Goal: Answer question/provide support: Answer question/provide support

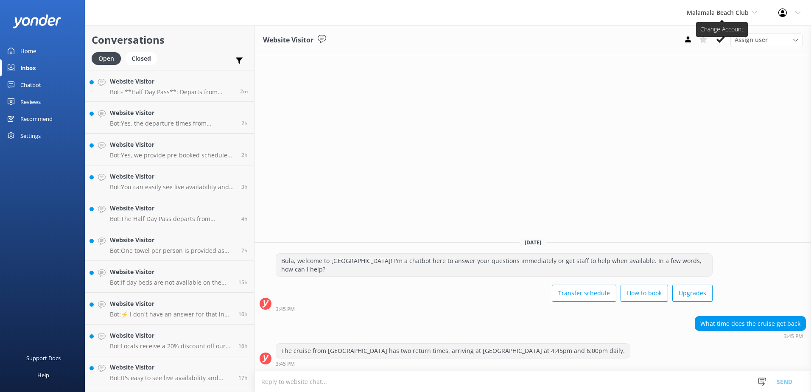
scroll to position [60, 0]
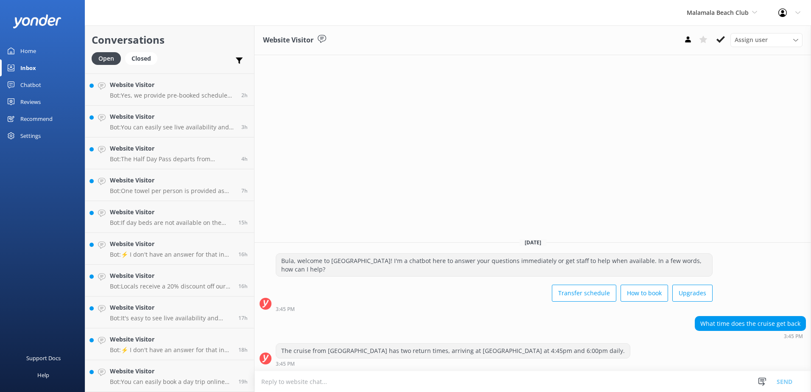
click at [328, 381] on textarea at bounding box center [532, 381] width 556 height 21
click at [721, 36] on icon at bounding box center [720, 39] width 8 height 8
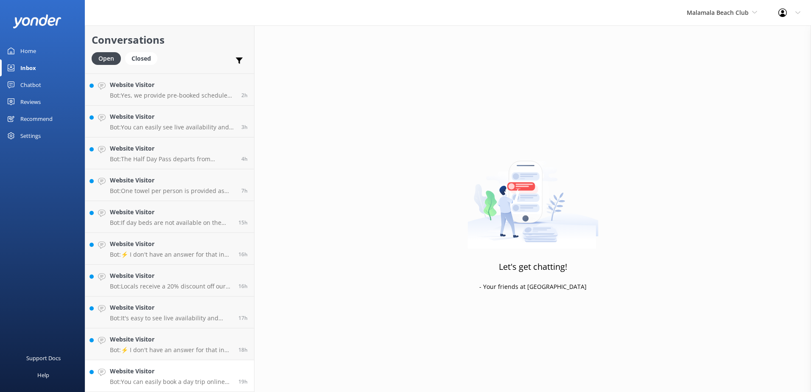
click at [224, 372] on h4 "Website Visitor" at bounding box center [171, 370] width 122 height 9
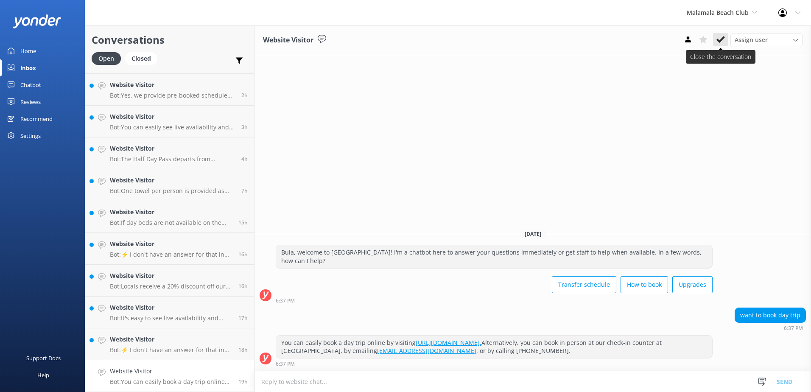
click at [718, 37] on icon at bounding box center [720, 39] width 8 height 8
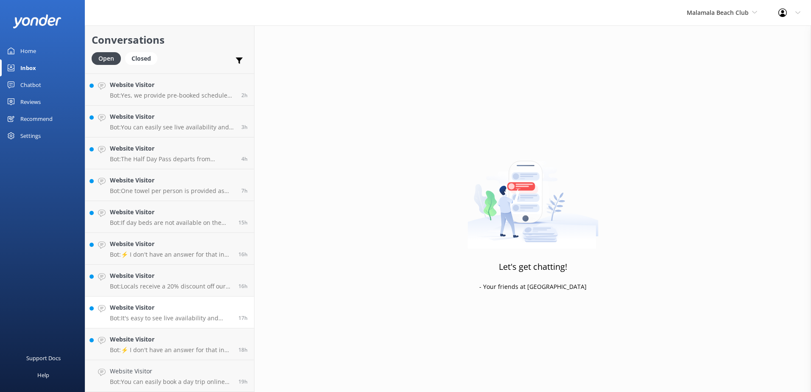
scroll to position [28, 0]
click at [201, 374] on h4 "Website Visitor" at bounding box center [171, 370] width 122 height 9
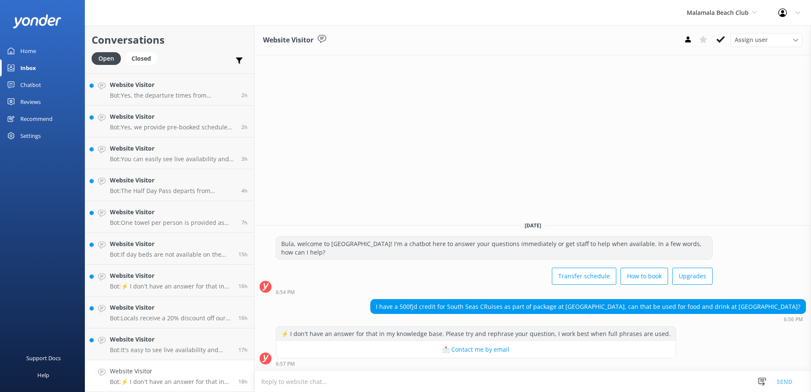
drag, startPoint x: 286, startPoint y: 382, endPoint x: 292, endPoint y: 378, distance: 6.7
click at [286, 380] on textarea at bounding box center [532, 381] width 556 height 21
type textarea "D"
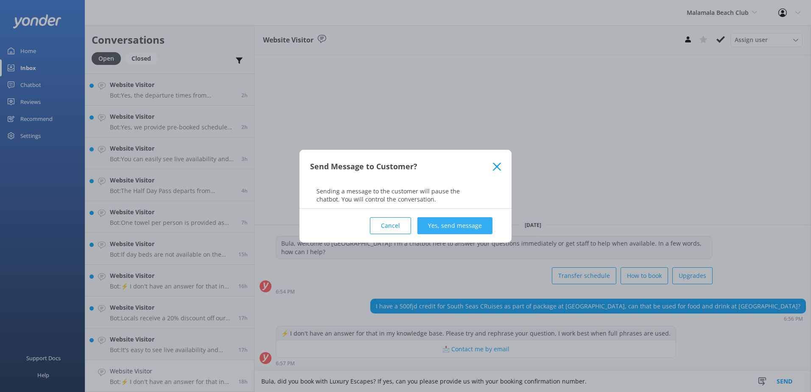
type textarea "Bula, did you book with Luxury Escapes? If yes, can you please provide us with …"
click at [442, 228] on button "Yes, send message" at bounding box center [454, 225] width 75 height 17
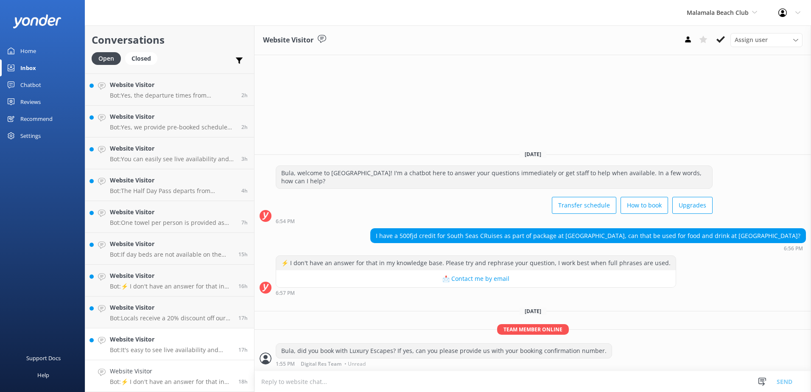
click at [199, 344] on h4 "Website Visitor" at bounding box center [171, 339] width 122 height 9
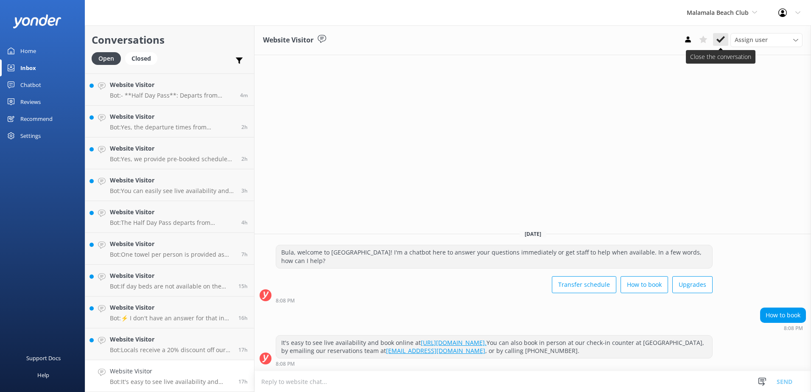
click at [721, 40] on use at bounding box center [720, 39] width 8 height 7
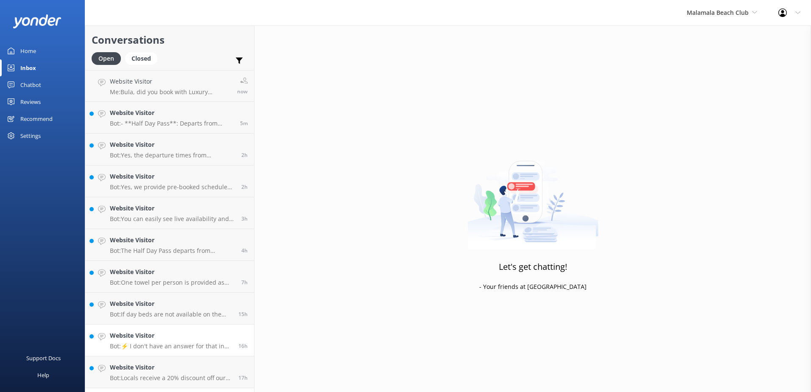
click at [231, 338] on h4 "Website Visitor" at bounding box center [171, 335] width 122 height 9
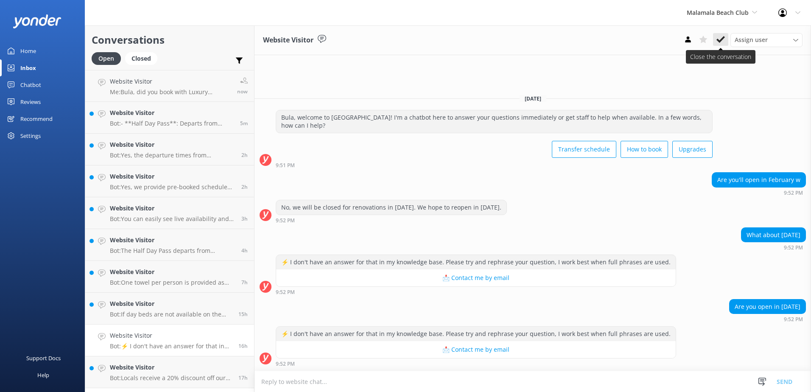
click at [721, 39] on use at bounding box center [720, 39] width 8 height 7
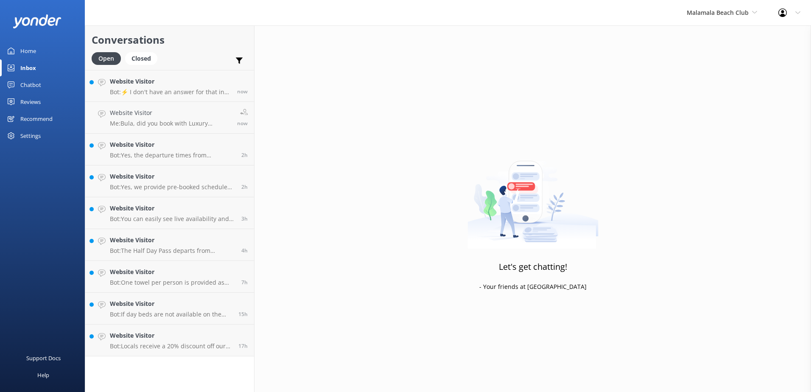
click at [235, 335] on div "17h" at bounding box center [240, 340] width 16 height 19
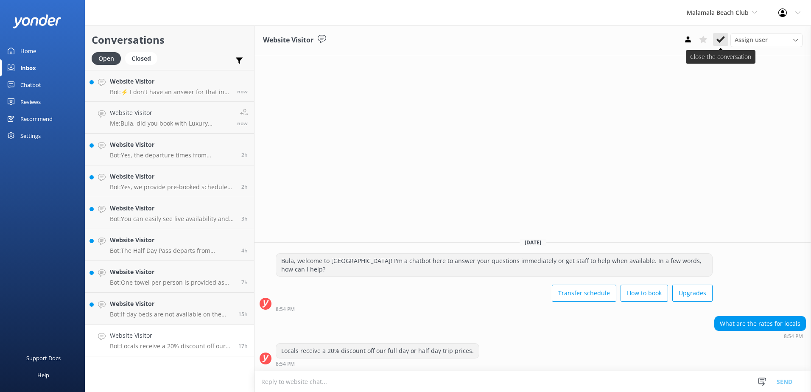
click at [724, 40] on icon at bounding box center [720, 39] width 8 height 8
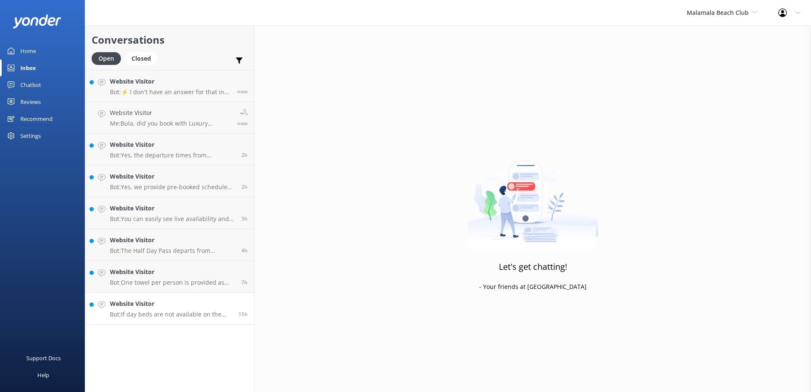
drag, startPoint x: 214, startPoint y: 297, endPoint x: 250, endPoint y: 302, distance: 35.9
click at [215, 297] on link "Website Visitor Bot: If day beds are not available on the website, it means the…" at bounding box center [169, 309] width 169 height 32
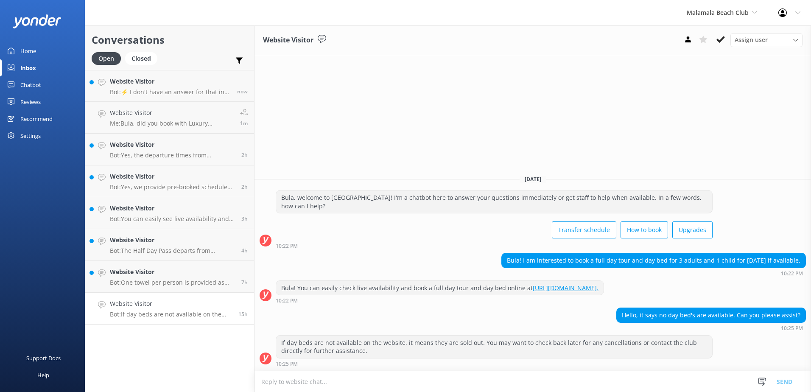
click at [390, 382] on textarea at bounding box center [532, 381] width 556 height 21
paste textarea "please contact & liaise directly with our South Sea Cruises Reservations team, …"
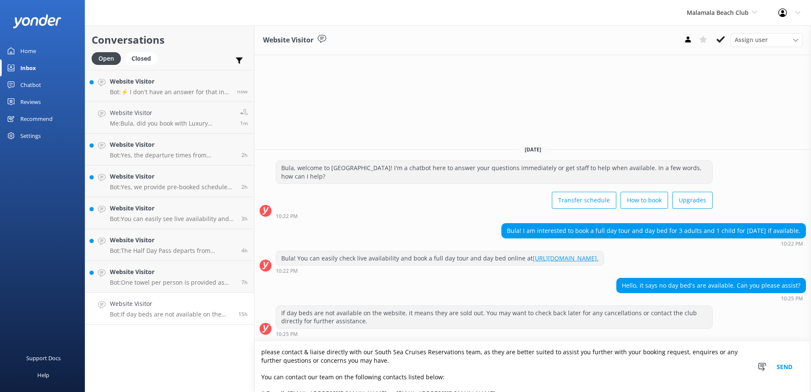
type textarea "please contact & liaise directly with our South Sea Cruises Reservations team, …"
click at [780, 371] on button "Send" at bounding box center [784, 366] width 32 height 50
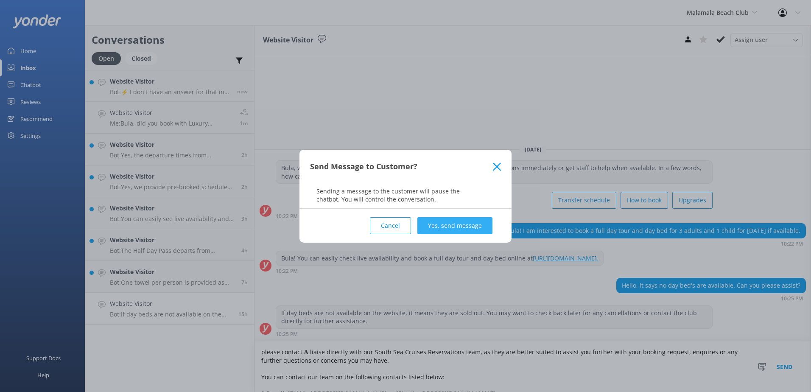
click at [475, 226] on button "Yes, send message" at bounding box center [454, 225] width 75 height 17
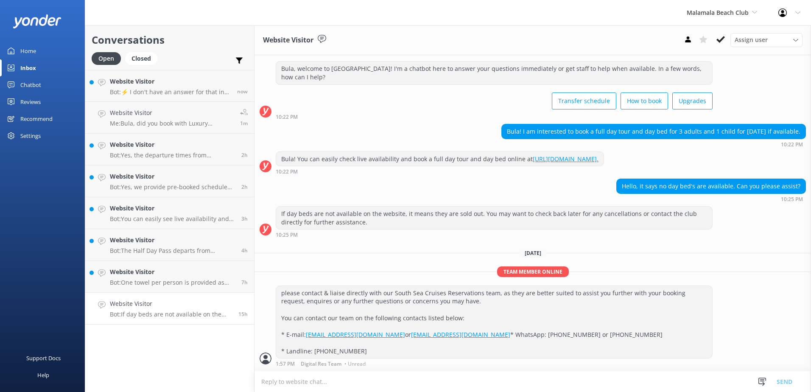
scroll to position [33, 0]
click at [724, 39] on icon at bounding box center [720, 39] width 8 height 8
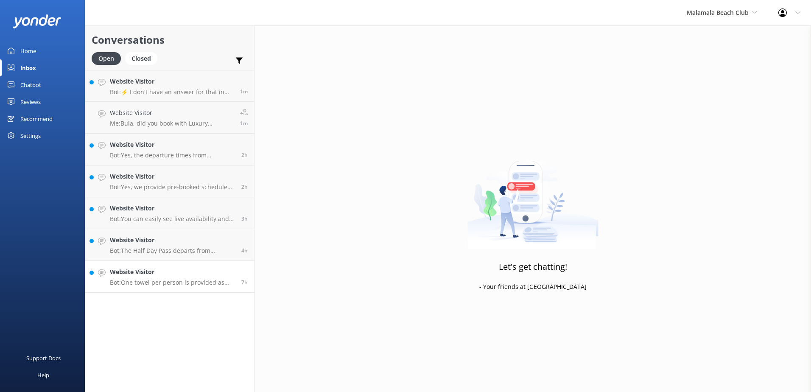
click at [217, 272] on h4 "Website Visitor" at bounding box center [172, 271] width 125 height 9
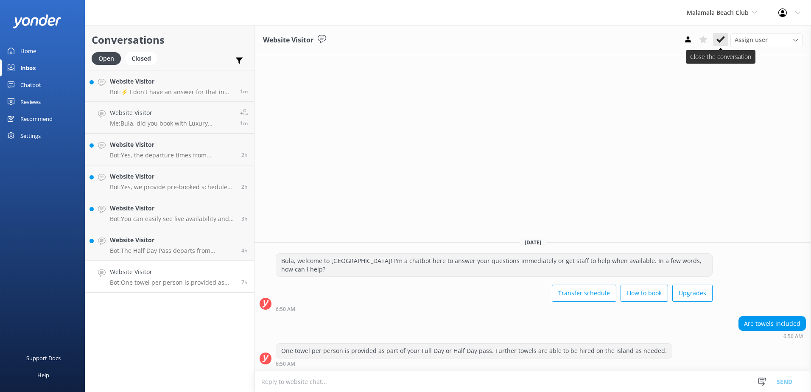
click at [721, 34] on button at bounding box center [720, 39] width 15 height 13
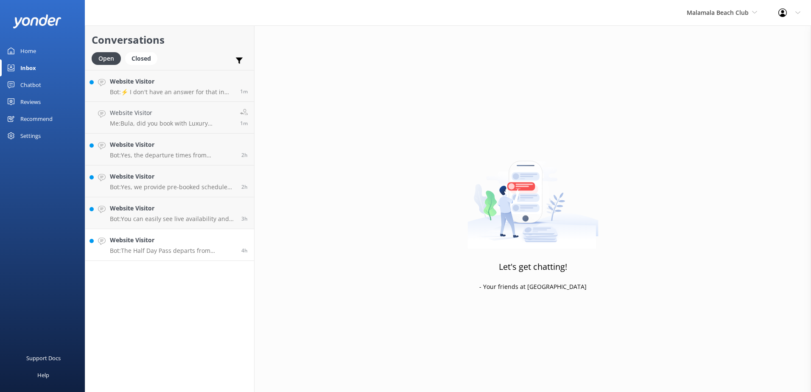
click at [240, 249] on div "4h" at bounding box center [241, 244] width 13 height 19
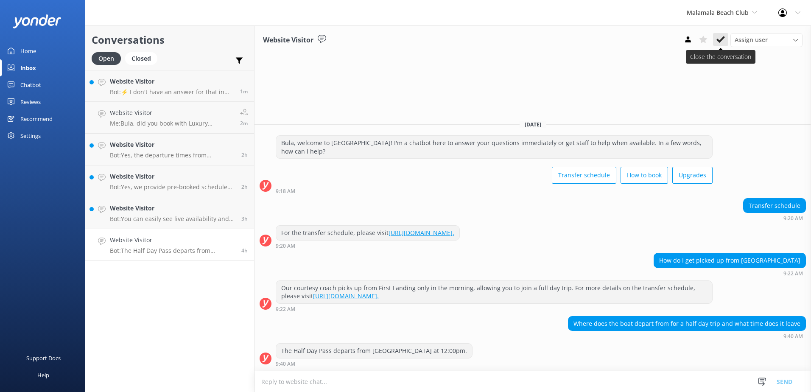
click at [723, 39] on use at bounding box center [720, 39] width 8 height 7
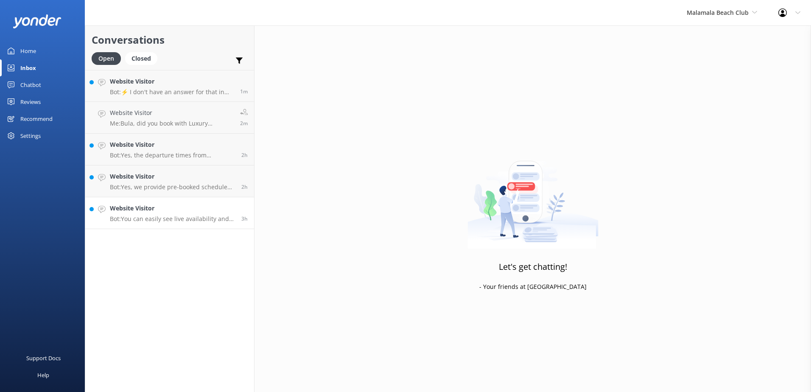
click at [236, 213] on div "3h" at bounding box center [241, 213] width 13 height 19
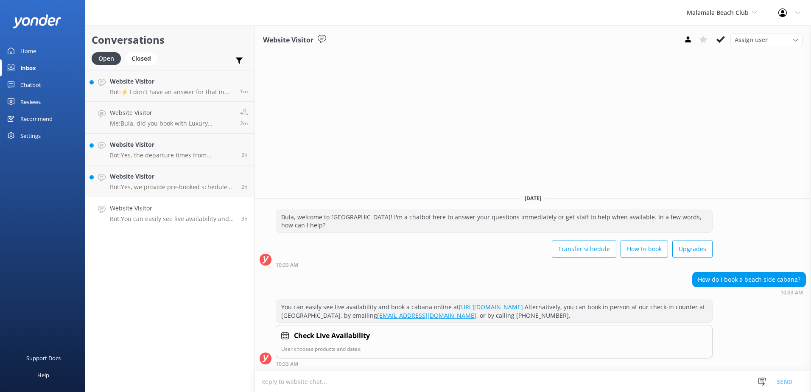
click at [353, 379] on textarea at bounding box center [532, 381] width 556 height 21
paste textarea "Should you wish to book a Cabana or Poolside Daybed, please contact & liaise di…"
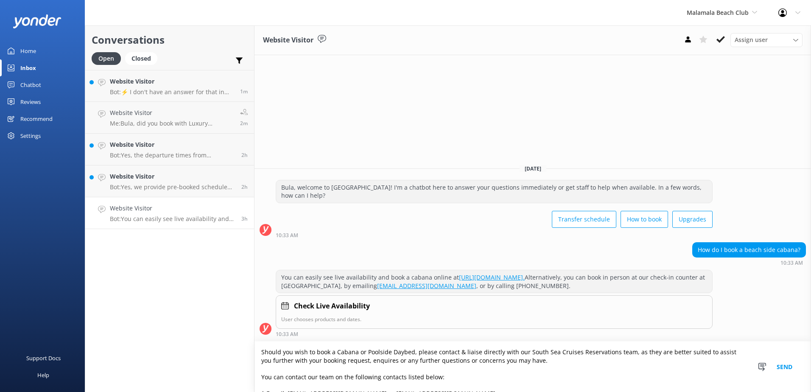
type textarea "Should you wish to book a Cabana or Poolside Daybed, please contact & liaise di…"
click at [791, 367] on button "Send" at bounding box center [784, 366] width 32 height 50
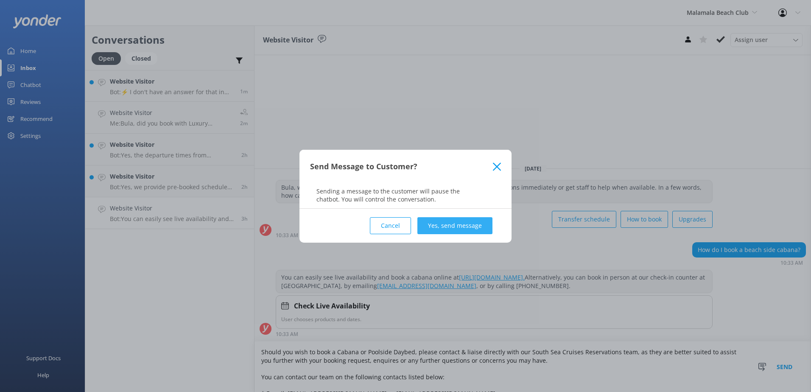
click at [484, 225] on button "Yes, send message" at bounding box center [454, 225] width 75 height 17
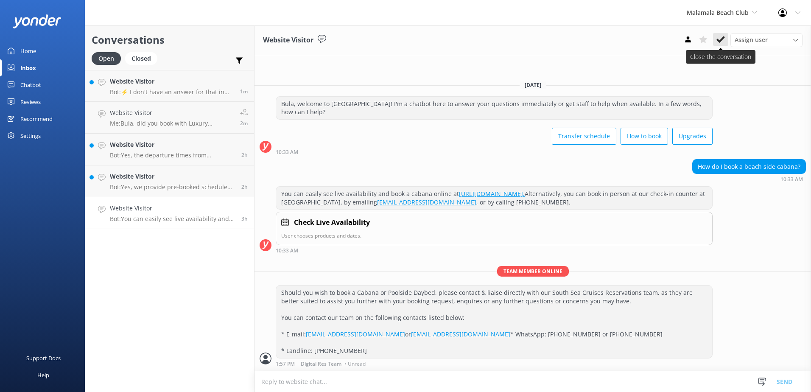
click at [718, 38] on icon at bounding box center [720, 39] width 8 height 8
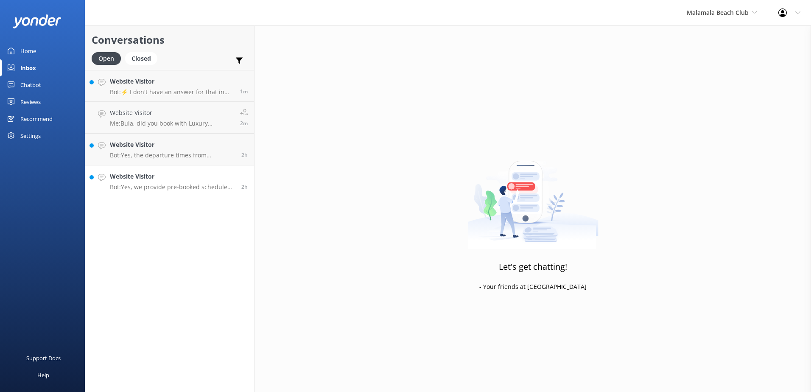
drag, startPoint x: 231, startPoint y: 178, endPoint x: 240, endPoint y: 176, distance: 9.0
click at [231, 178] on h4 "Website Visitor" at bounding box center [172, 176] width 125 height 9
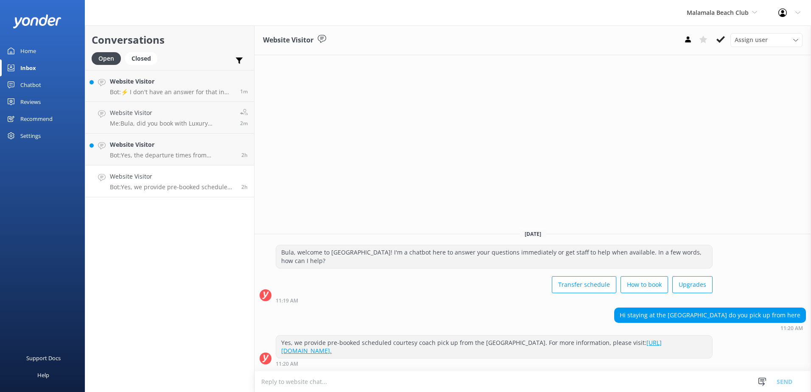
click at [268, 385] on textarea at bounding box center [532, 381] width 556 height 21
paste textarea "Please be advised that we offer coach transfers for Coral Coast guests booked o…"
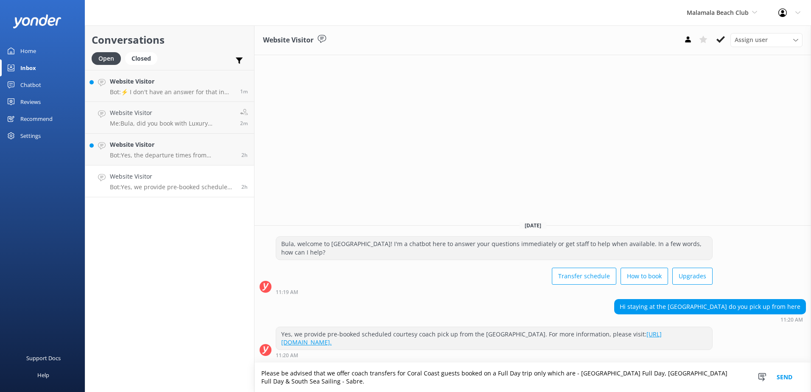
type textarea "Please be advised that we offer coach transfers for Coral Coast guests booked o…"
click at [782, 377] on button "Send" at bounding box center [784, 377] width 32 height 29
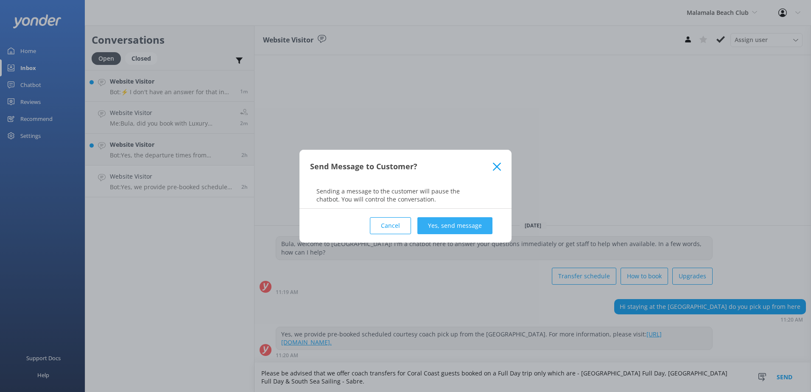
click at [439, 226] on button "Yes, send message" at bounding box center [454, 225] width 75 height 17
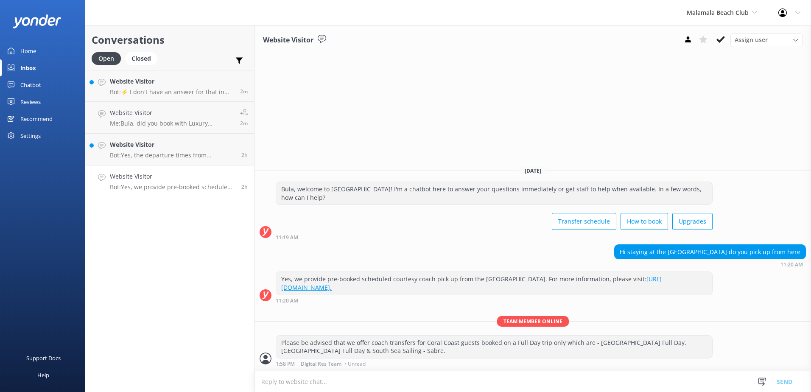
click at [344, 381] on textarea at bounding box center [532, 381] width 556 height 21
paste textarea "Coral Coast guests are required to make their own way to & from [GEOGRAPHIC_DAT…"
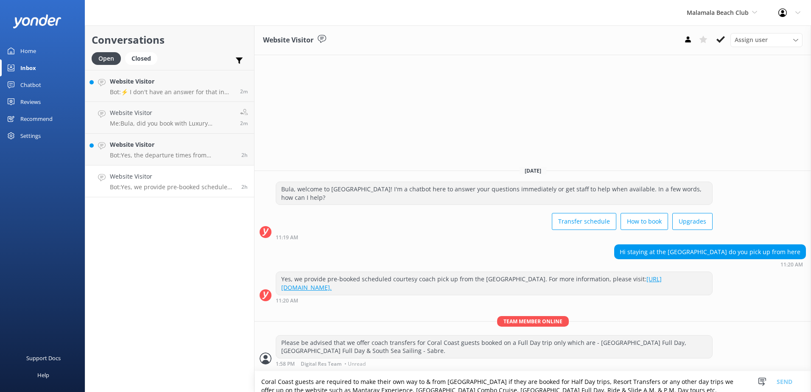
scroll to position [2, 0]
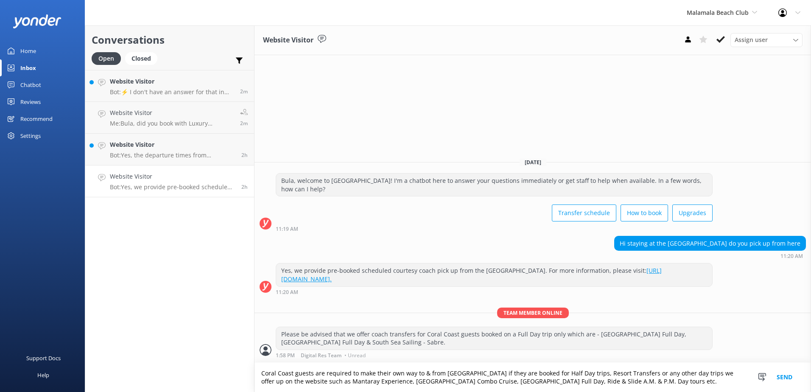
click at [612, 380] on textarea "Coral Coast guests are required to make their own way to & from [GEOGRAPHIC_DAT…" at bounding box center [532, 377] width 556 height 29
type textarea "Coral Coast guests are required to make their own way to & from [GEOGRAPHIC_DAT…"
click at [788, 377] on button "Send" at bounding box center [784, 377] width 32 height 29
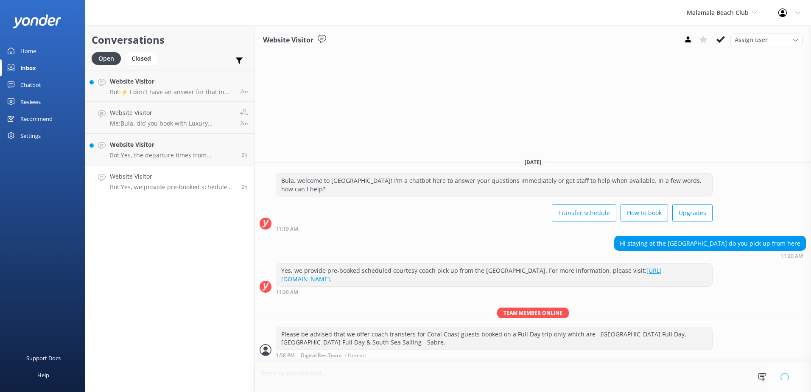
scroll to position [0, 0]
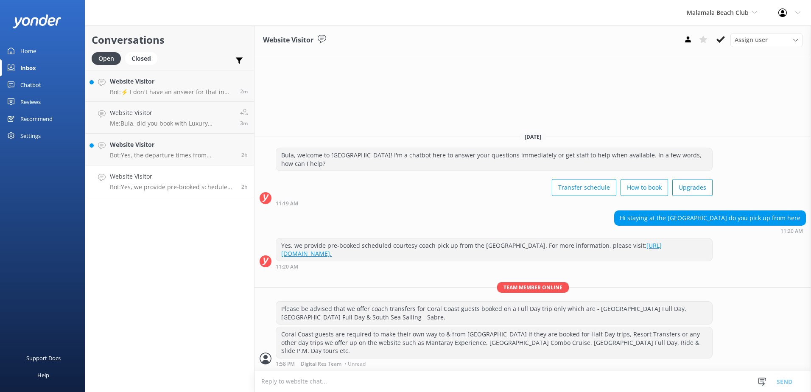
click at [722, 40] on icon at bounding box center [720, 39] width 8 height 8
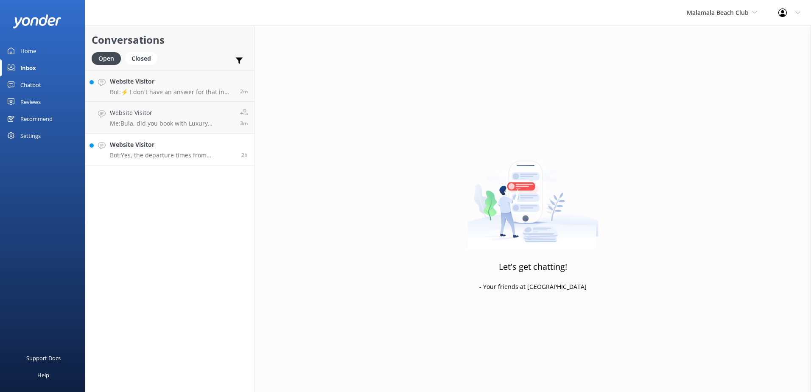
click at [186, 146] on h4 "Website Visitor" at bounding box center [172, 144] width 125 height 9
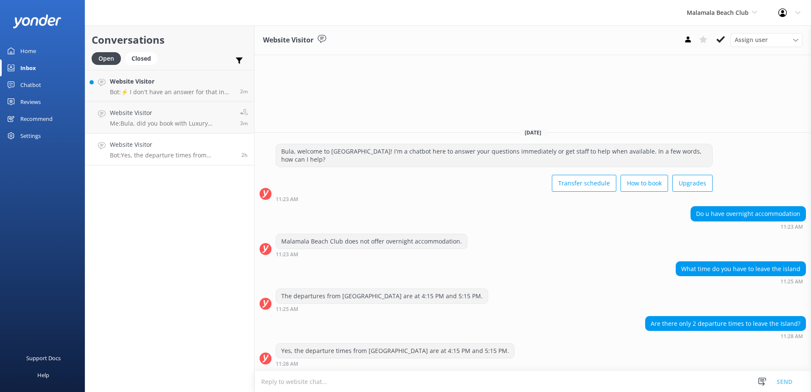
click at [332, 378] on textarea at bounding box center [532, 381] width 556 height 21
type textarea "y"
drag, startPoint x: 347, startPoint y: 379, endPoint x: 317, endPoint y: 378, distance: 30.5
click at [314, 378] on textarea "Yes, there are only arrival and departure times" at bounding box center [532, 381] width 556 height 21
click at [366, 383] on textarea "Yes, there are only departure times" at bounding box center [532, 381] width 556 height 21
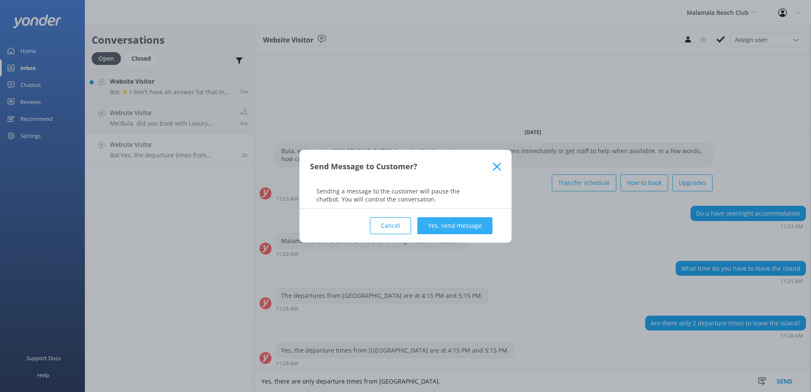
type textarea "Yes, there are only departure times from [GEOGRAPHIC_DATA]."
click at [472, 221] on button "Yes, send message" at bounding box center [454, 225] width 75 height 17
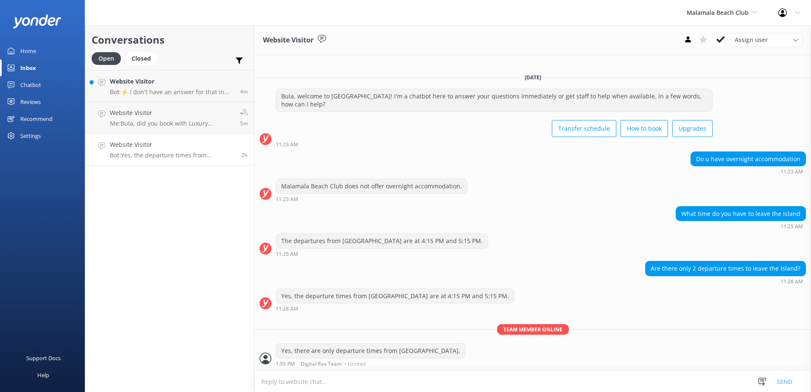
click at [355, 379] on textarea at bounding box center [532, 381] width 556 height 21
paste textarea "DEPARTURES & ARRIVALS: 1. For guests staying in the [GEOGRAPHIC_DATA]/[GEOGRAPH…"
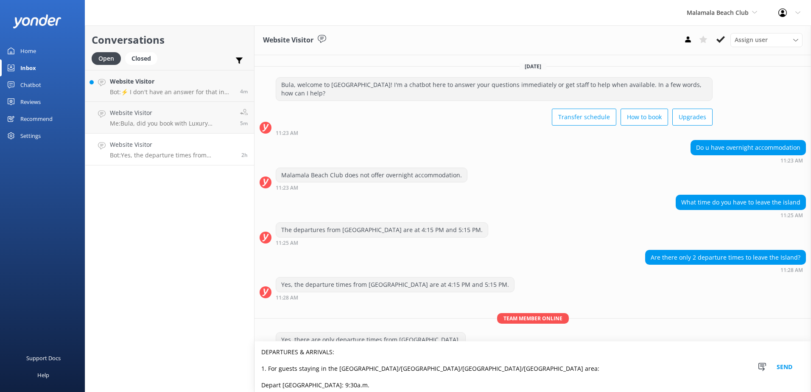
type textarea "DEPARTURES & ARRIVALS: 1. For guests staying in the [GEOGRAPHIC_DATA]/[GEOGRAPH…"
click at [789, 364] on button "Send" at bounding box center [784, 366] width 32 height 50
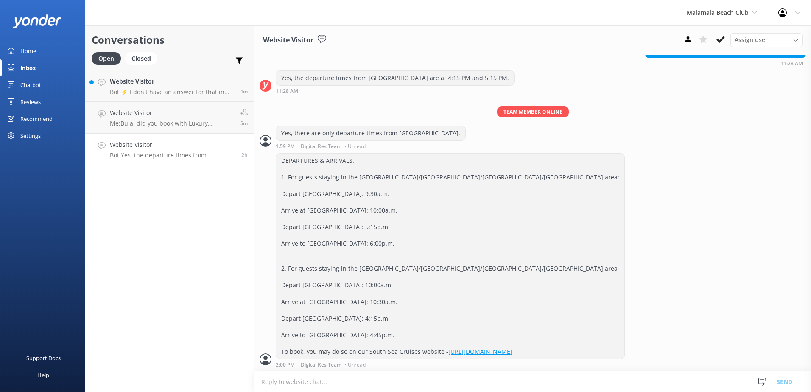
scroll to position [207, 0]
click at [721, 39] on use at bounding box center [720, 39] width 8 height 7
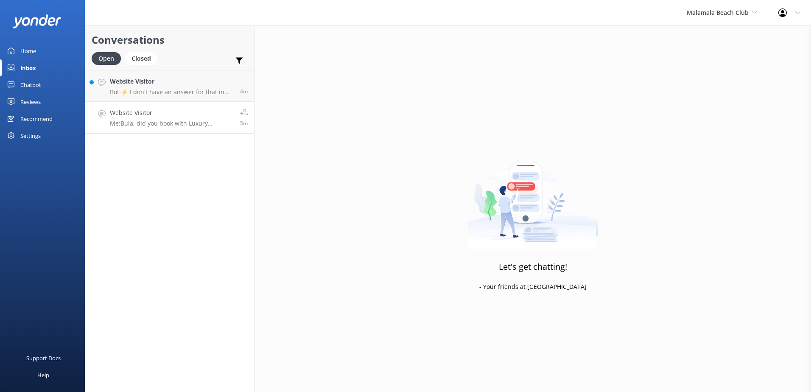
click at [210, 109] on h4 "Website Visitor" at bounding box center [172, 112] width 124 height 9
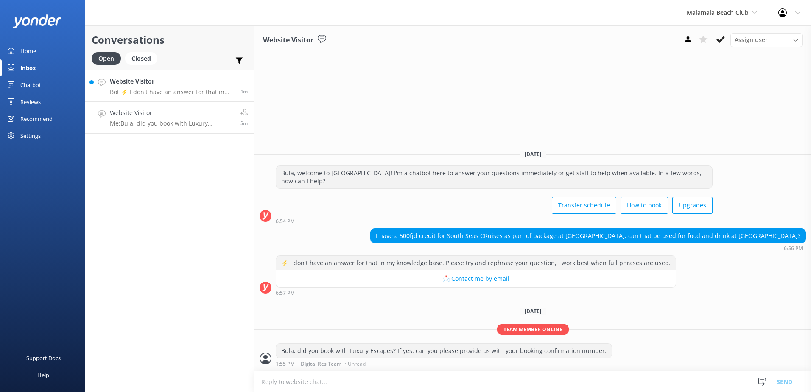
click at [214, 80] on h4 "Website Visitor" at bounding box center [172, 81] width 124 height 9
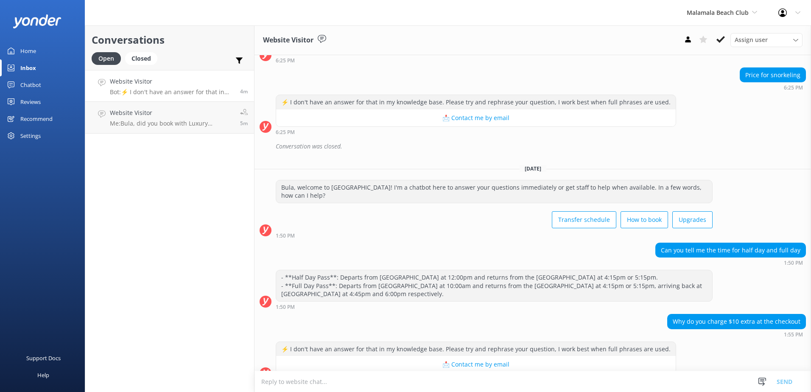
scroll to position [439, 0]
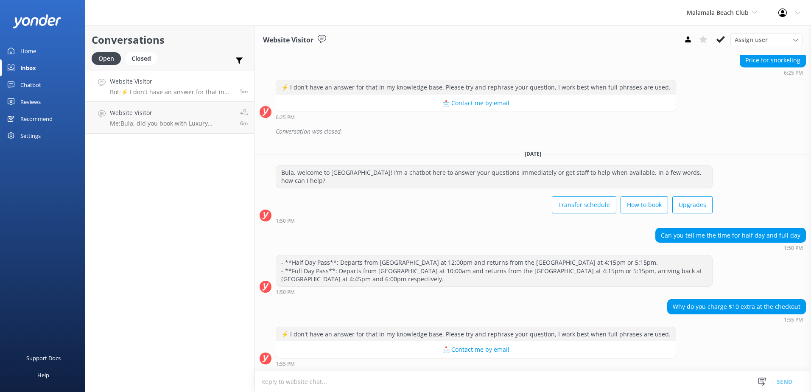
click at [331, 386] on textarea at bounding box center [532, 381] width 556 height 21
click at [423, 385] on textarea at bounding box center [532, 381] width 556 height 21
type textarea "P"
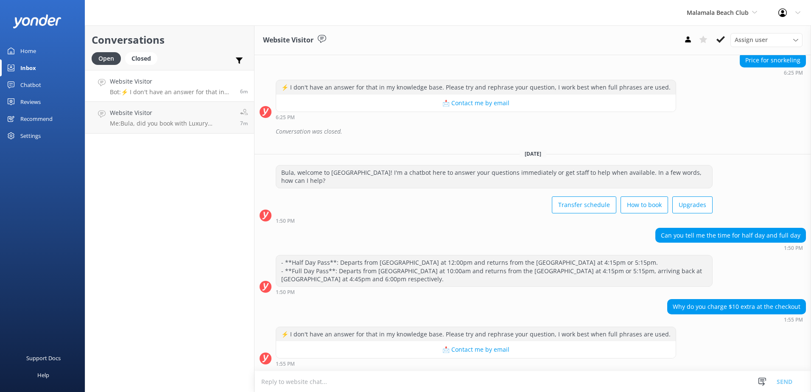
click at [309, 381] on textarea at bounding box center [532, 381] width 556 height 21
type textarea "I"
type textarea "W"
click at [286, 379] on textarea "If you're using VISA/Mastercard" at bounding box center [532, 381] width 556 height 21
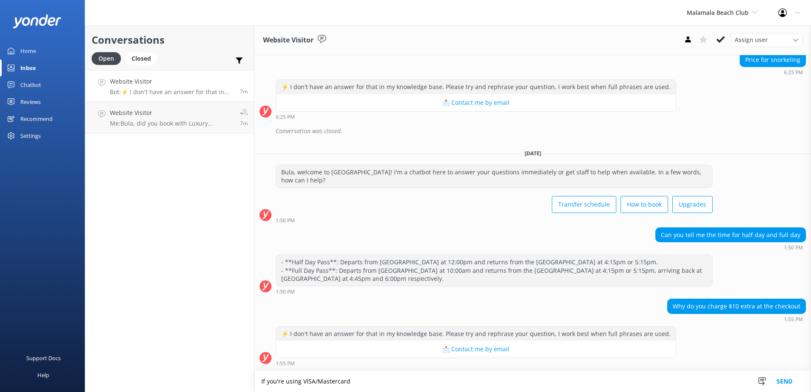
click at [302, 382] on textarea "If you're using VISA/Mastercard" at bounding box center [532, 381] width 556 height 21
click at [342, 381] on textarea "If you used VISA/Mastercard" at bounding box center [532, 381] width 556 height 21
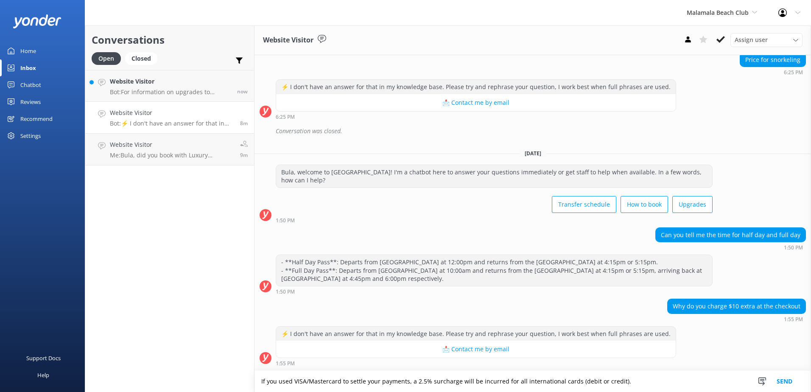
click at [623, 380] on textarea "If you used VISA/Mastercard to settle your payments, a 2.5% surcharge will be i…" at bounding box center [532, 381] width 556 height 21
click at [629, 382] on textarea "If you used VISA/Mastercard to settle your payments, a 2.5% surcharge will be i…" at bounding box center [532, 381] width 556 height 21
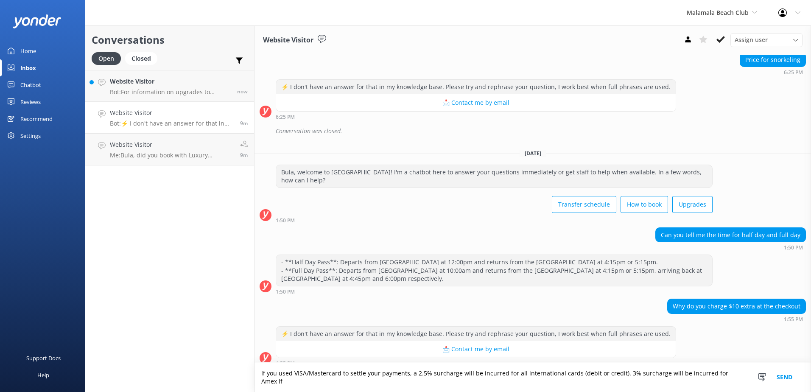
click at [735, 382] on textarea "If you used VISA/Mastercard to settle your payments, a 2.5% surcharge will be i…" at bounding box center [532, 377] width 556 height 29
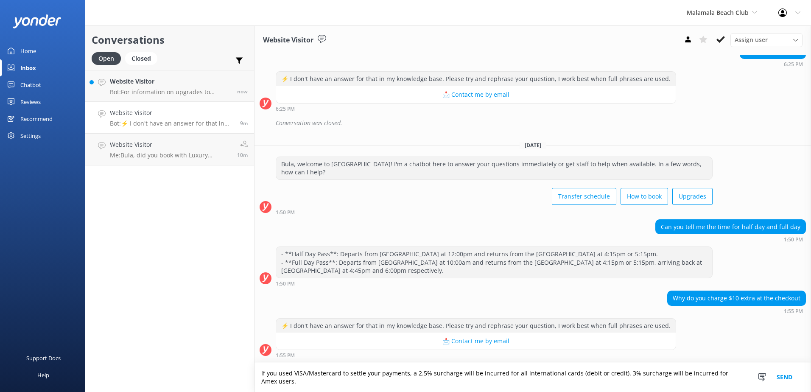
drag, startPoint x: 281, startPoint y: 385, endPoint x: 235, endPoint y: 369, distance: 48.2
click at [235, 368] on div "Conversations Open Closed Important Assigned to me Unassigned Website Visitor B…" at bounding box center [448, 208] width 726 height 366
type textarea "If you used VISA/Mastercard to settle your payments, a 2.5% surcharge will be i…"
click at [788, 378] on button "Send" at bounding box center [784, 377] width 32 height 29
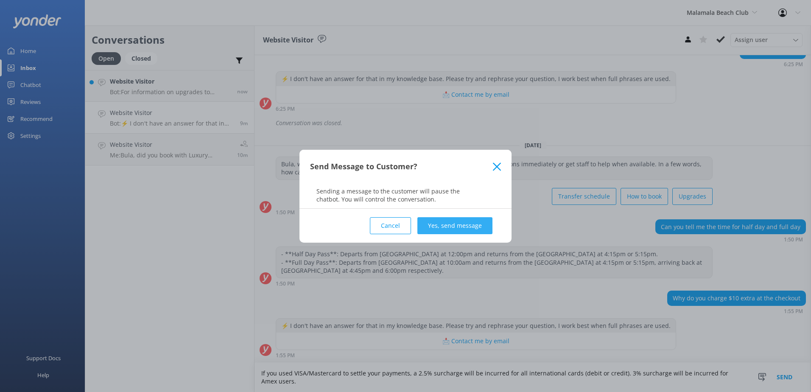
click at [450, 227] on button "Yes, send message" at bounding box center [454, 225] width 75 height 17
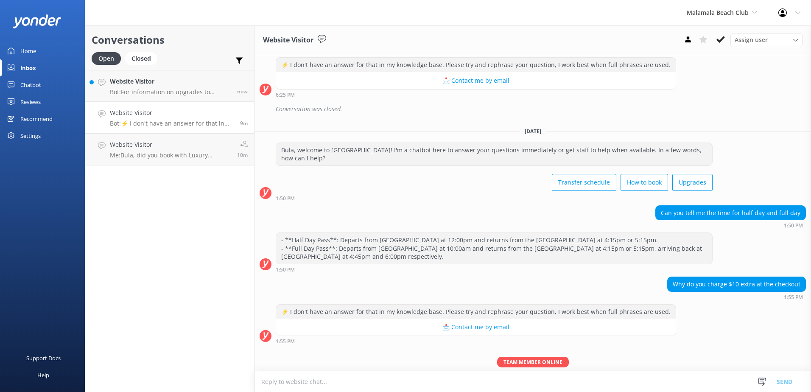
scroll to position [503, 0]
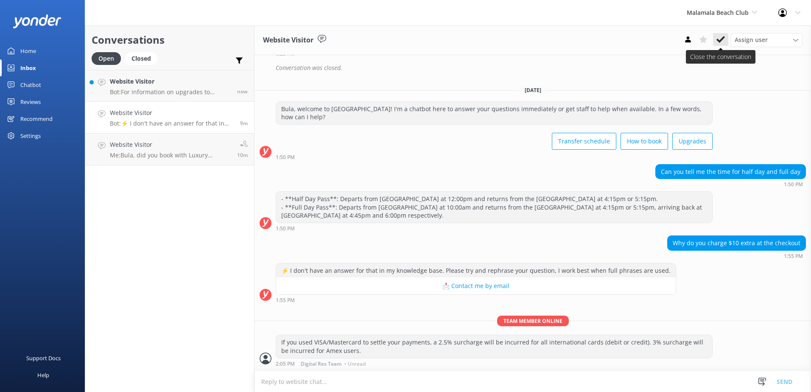
click at [723, 41] on icon at bounding box center [720, 39] width 8 height 8
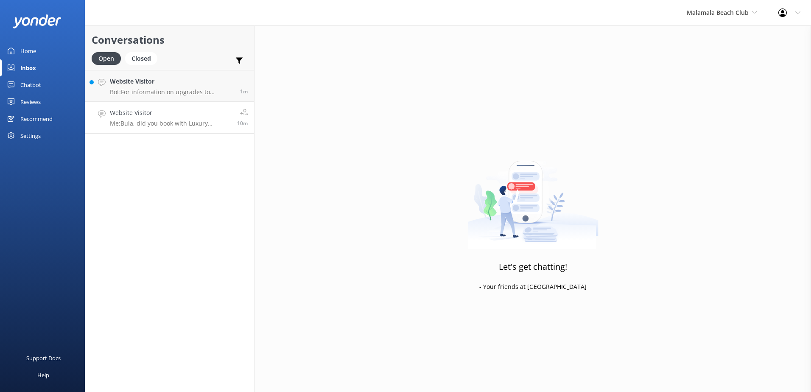
click at [229, 119] on div "Website Visitor Me: Bula, did you book with Luxury Escapes? If yes, can you ple…" at bounding box center [170, 117] width 121 height 19
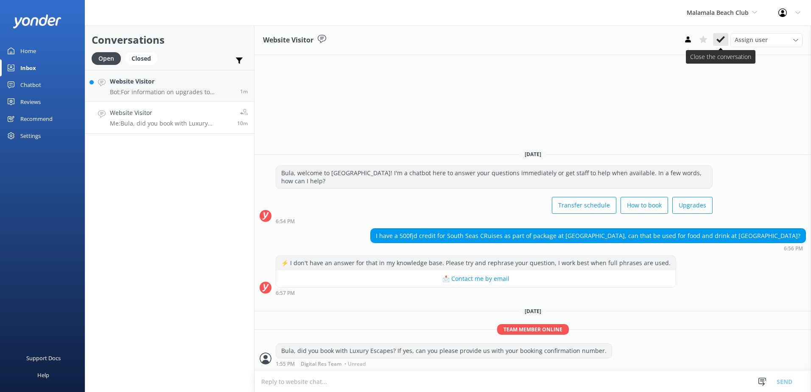
click at [721, 39] on icon at bounding box center [720, 39] width 8 height 8
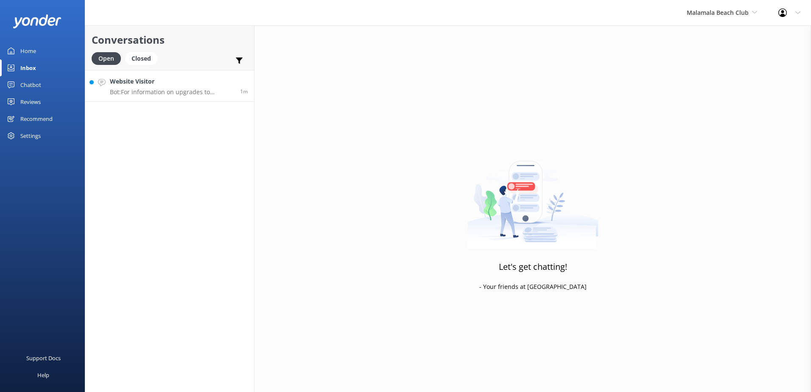
click at [232, 86] on h4 "Website Visitor" at bounding box center [172, 81] width 124 height 9
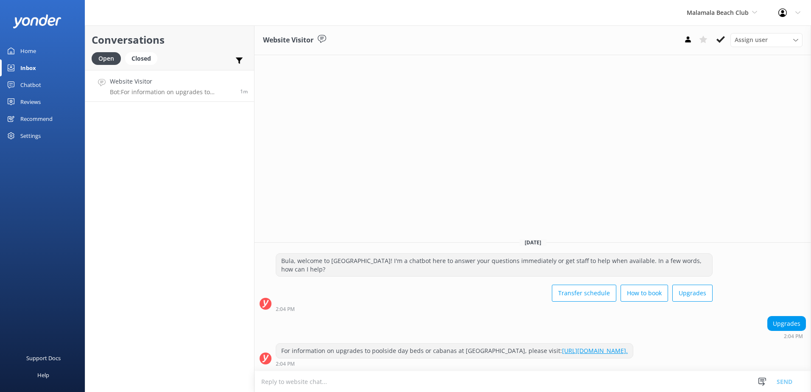
click at [386, 383] on textarea at bounding box center [532, 381] width 556 height 21
paste textarea "Please contact & liaise directly with our South Sea Cruises Reservations team, …"
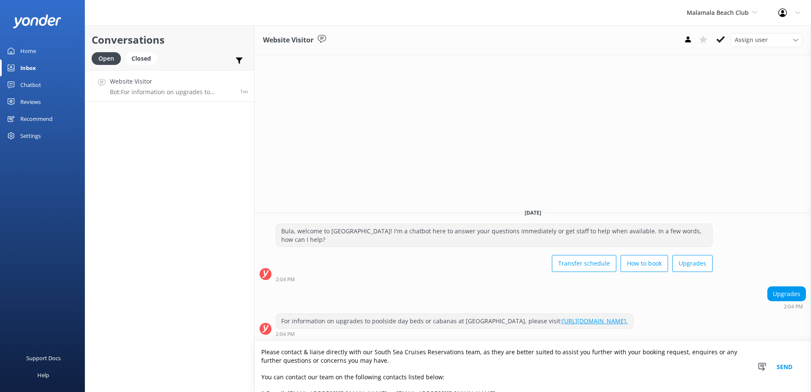
type textarea "Please contact & liaise directly with our South Sea Cruises Reservations team, …"
click at [785, 367] on button "Send" at bounding box center [784, 366] width 32 height 50
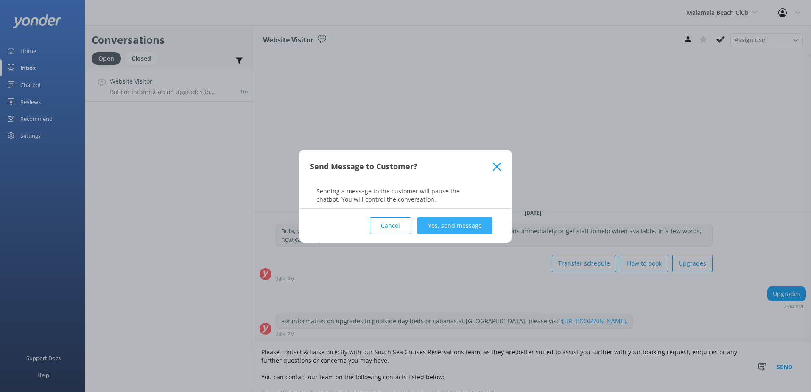
click at [473, 227] on button "Yes, send message" at bounding box center [454, 225] width 75 height 17
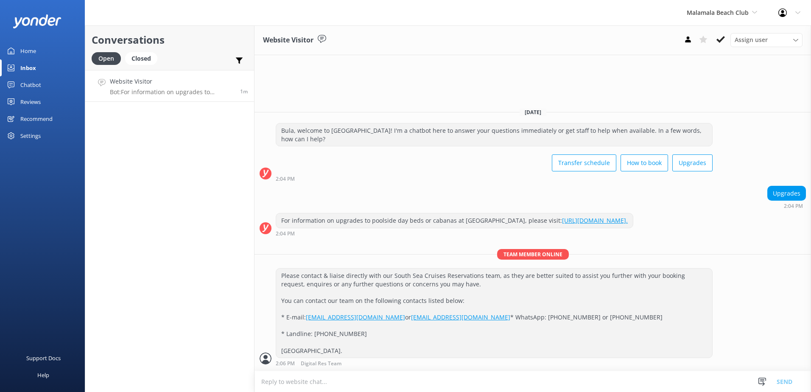
click at [720, 39] on icon at bounding box center [720, 39] width 8 height 8
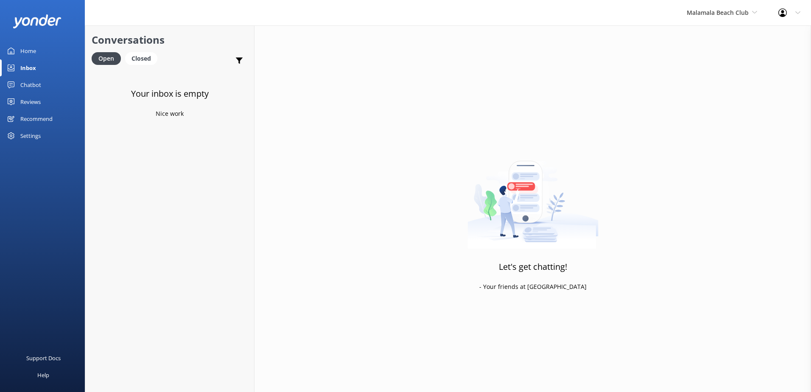
click at [31, 84] on div "Chatbot" at bounding box center [30, 84] width 21 height 17
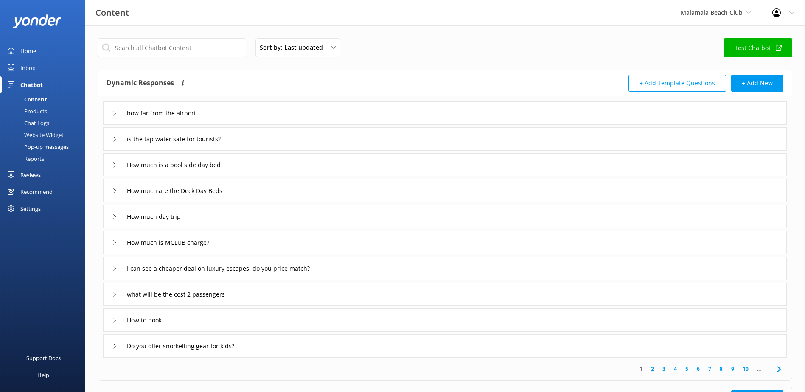
drag, startPoint x: 42, startPoint y: 123, endPoint x: 84, endPoint y: 114, distance: 42.5
click at [42, 122] on div "Chat Logs" at bounding box center [27, 123] width 44 height 12
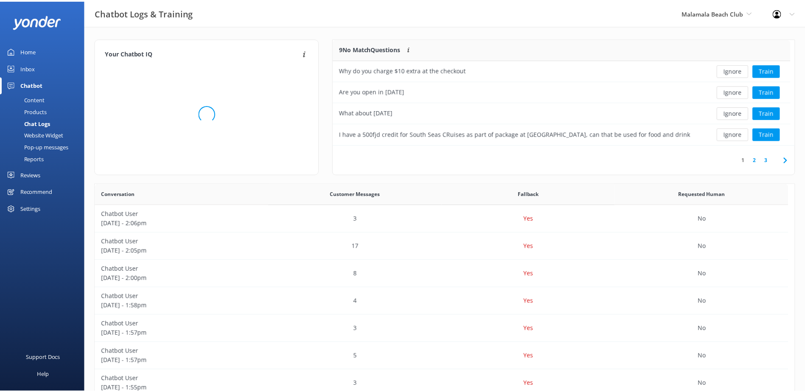
scroll to position [100, 454]
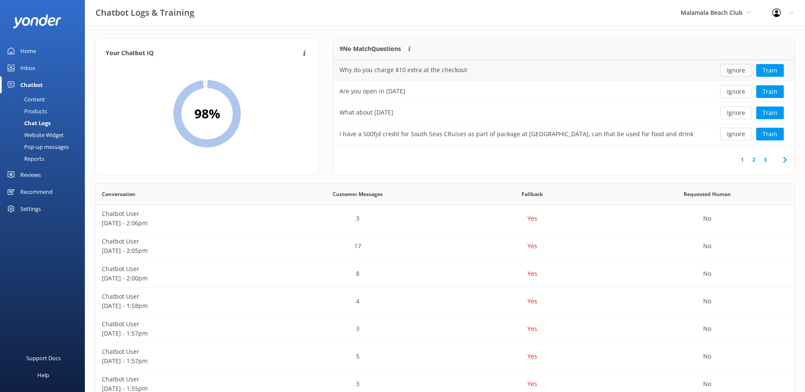
click at [724, 68] on button "Ignore" at bounding box center [736, 70] width 32 height 13
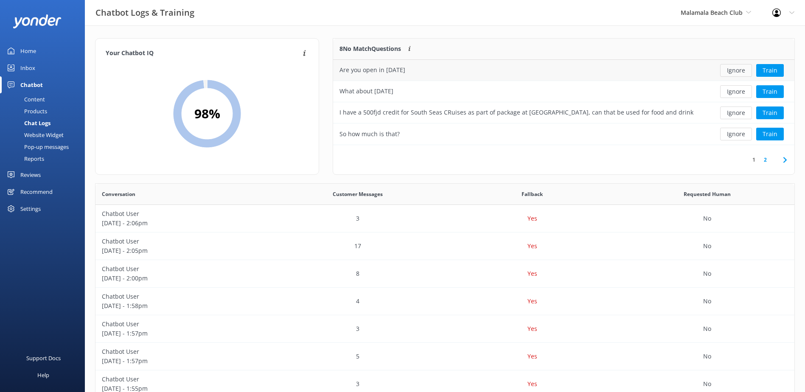
click at [732, 71] on button "Ignore" at bounding box center [736, 70] width 32 height 13
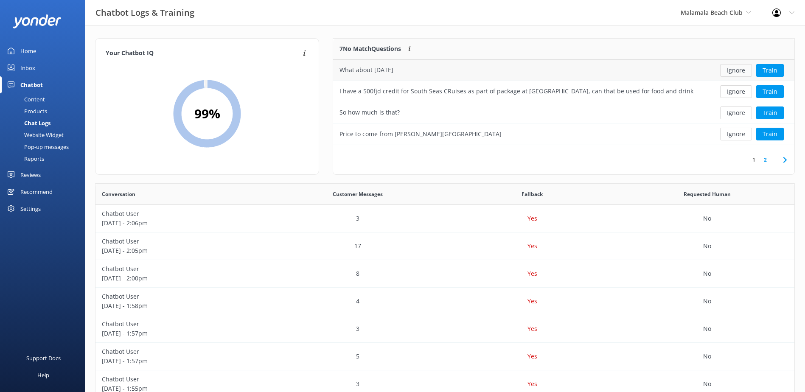
click at [746, 69] on button "Ignore" at bounding box center [736, 70] width 32 height 13
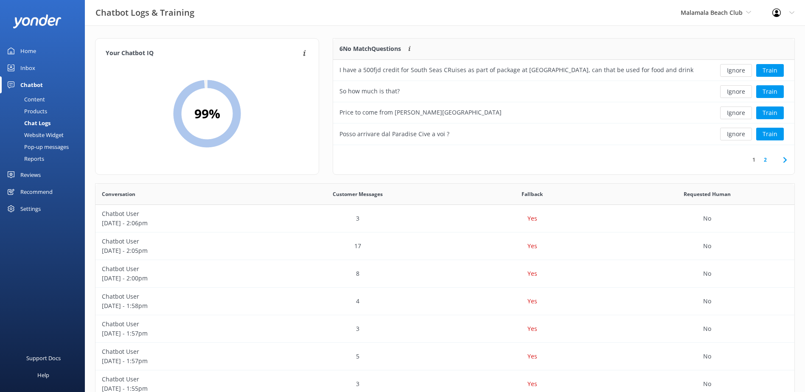
click at [24, 70] on div "Inbox" at bounding box center [27, 67] width 15 height 17
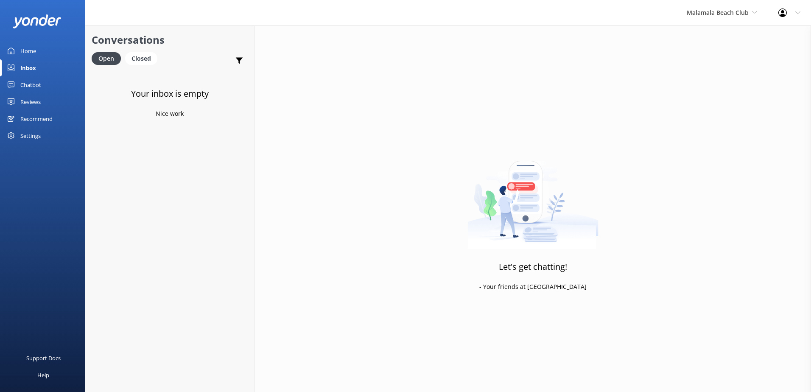
click at [29, 87] on div "Chatbot" at bounding box center [30, 84] width 21 height 17
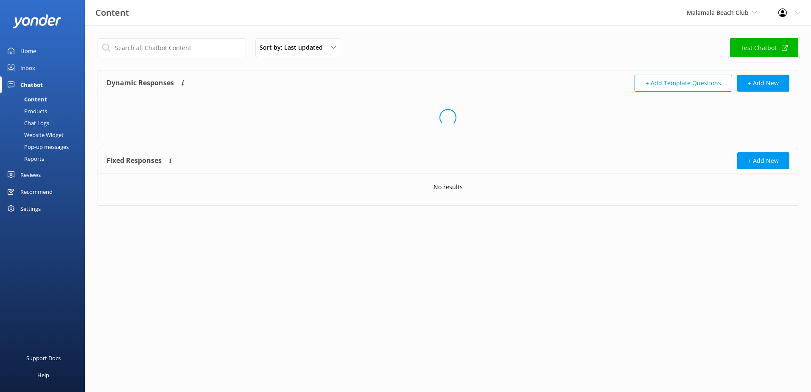
click at [43, 120] on div "Chat Logs" at bounding box center [27, 123] width 44 height 12
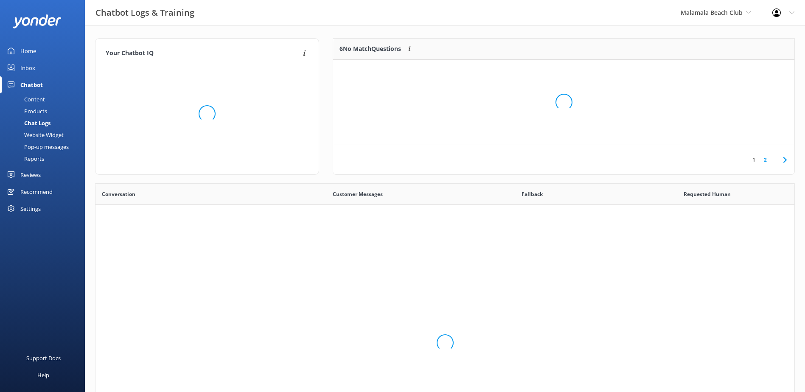
scroll to position [291, 692]
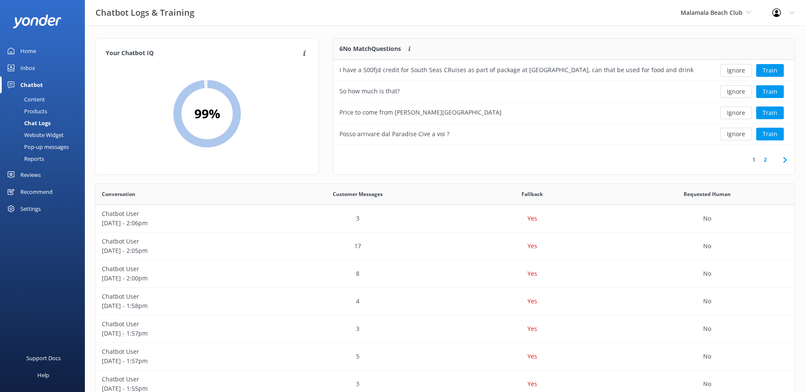
click at [28, 67] on div "Inbox" at bounding box center [27, 67] width 15 height 17
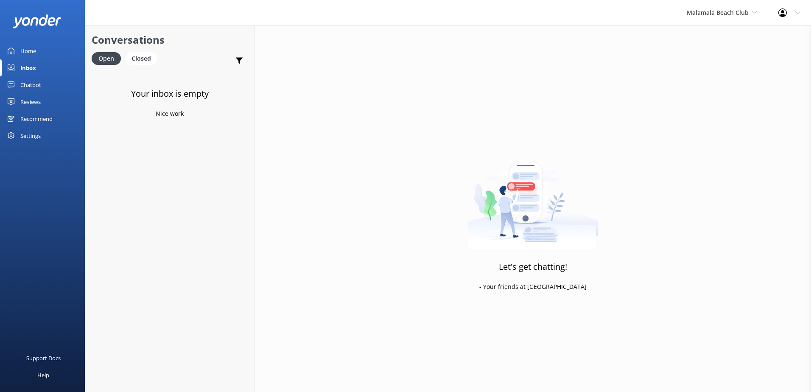
click at [26, 83] on div "Chatbot" at bounding box center [30, 84] width 21 height 17
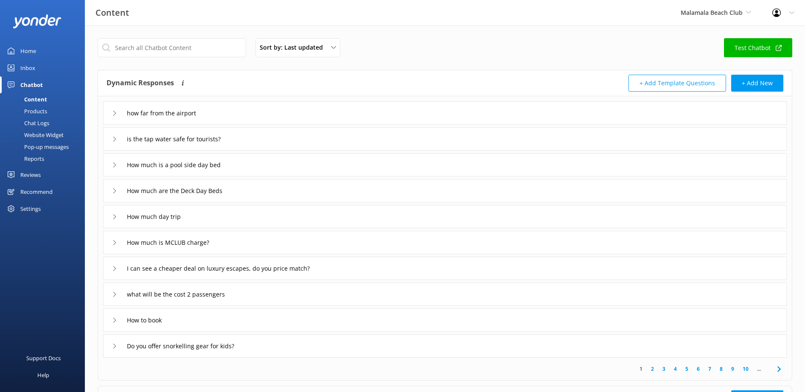
click at [41, 120] on div "Chat Logs" at bounding box center [27, 123] width 44 height 12
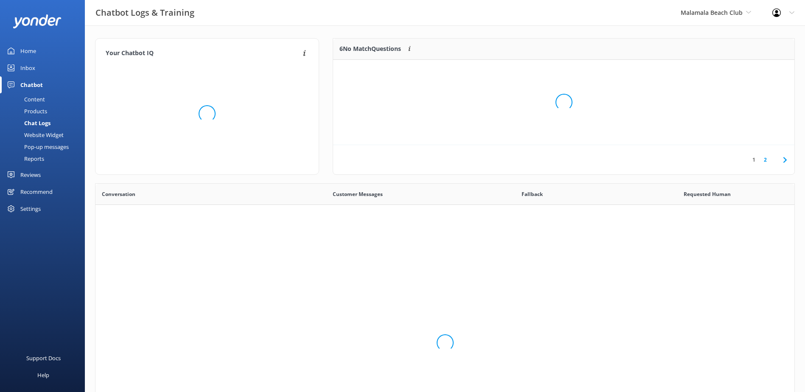
scroll to position [291, 692]
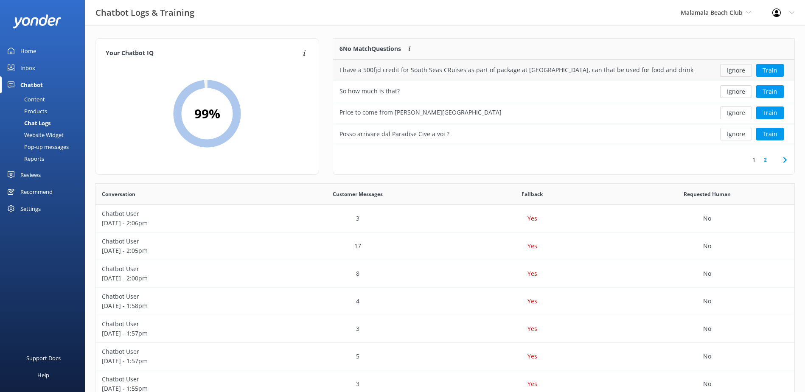
click at [746, 70] on button "Ignore" at bounding box center [736, 70] width 32 height 13
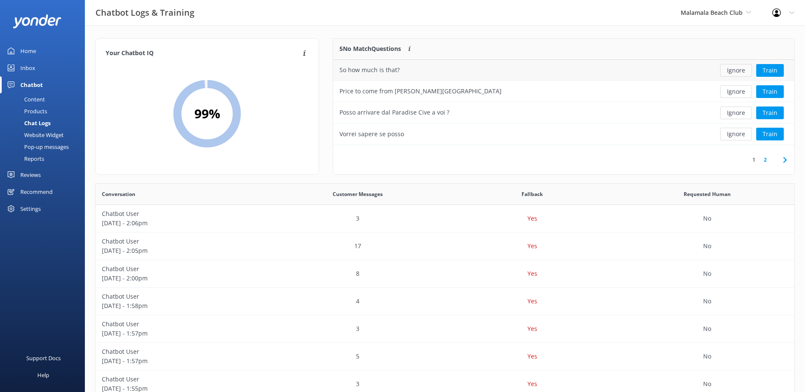
click at [743, 69] on button "Ignore" at bounding box center [736, 70] width 32 height 13
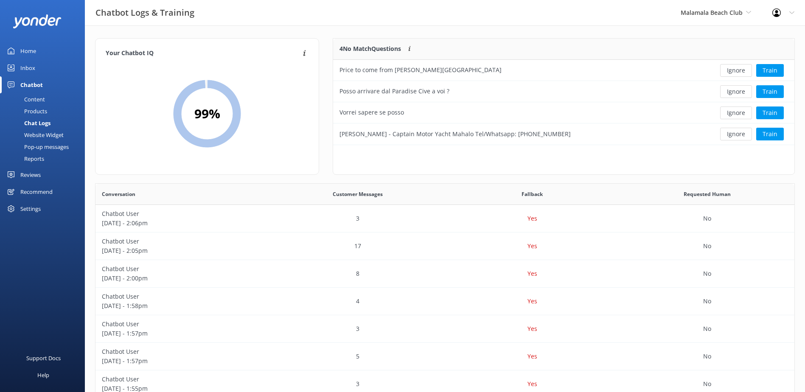
click at [739, 69] on button "Ignore" at bounding box center [736, 70] width 32 height 13
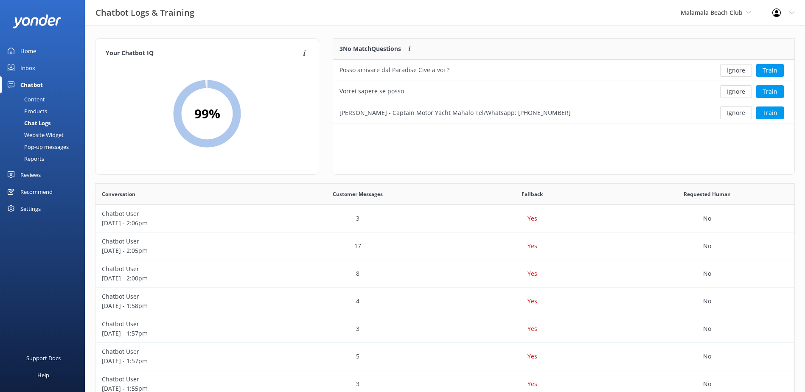
scroll to position [79, 454]
click at [738, 69] on button "Ignore" at bounding box center [736, 70] width 32 height 13
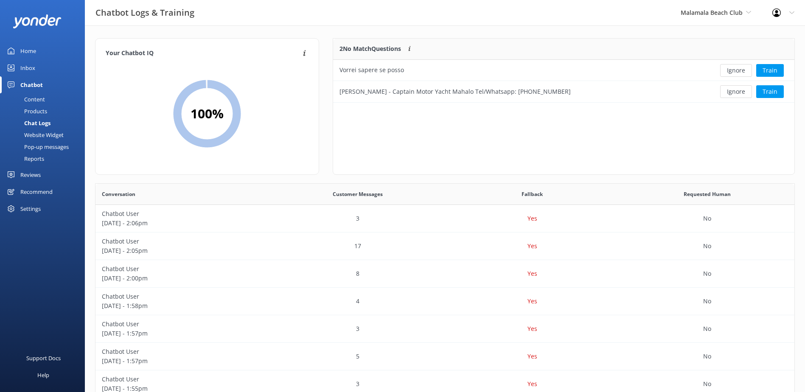
scroll to position [58, 454]
click at [738, 69] on button "Ignore" at bounding box center [736, 70] width 32 height 13
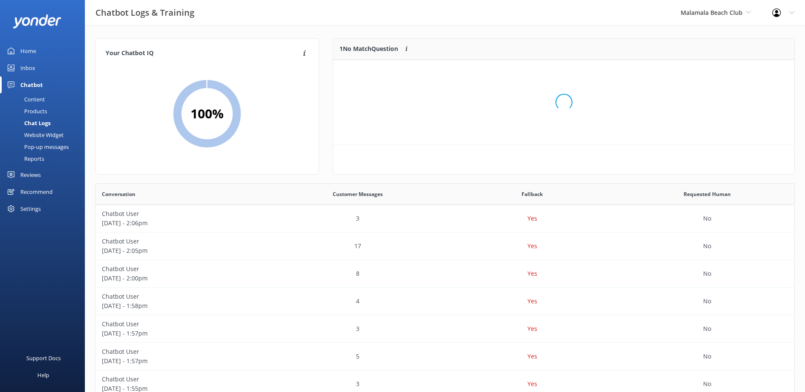
scroll to position [36, 454]
click at [738, 69] on button "Ignore" at bounding box center [736, 70] width 32 height 13
click at [734, 14] on span "Malamala Beach Club" at bounding box center [711, 12] width 62 height 8
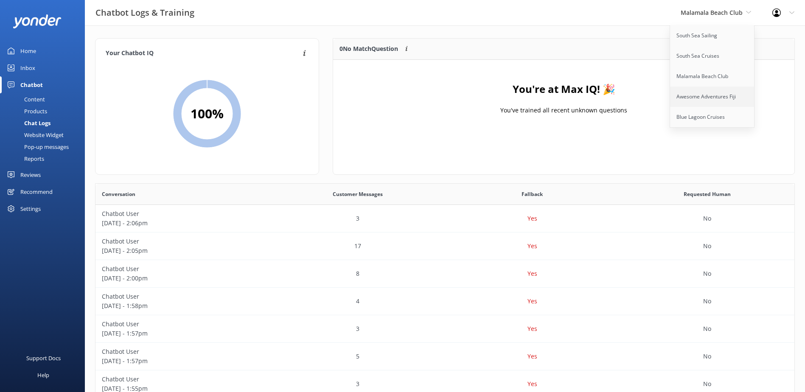
click at [711, 90] on link "Awesome Adventures Fiji" at bounding box center [712, 97] width 85 height 20
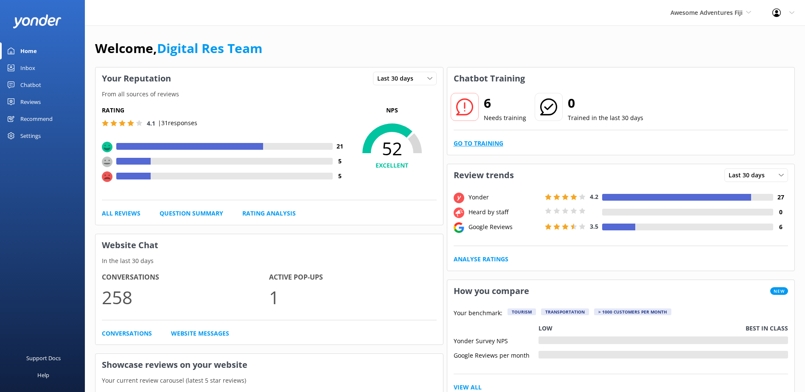
click at [487, 146] on link "Go to Training" at bounding box center [478, 143] width 50 height 9
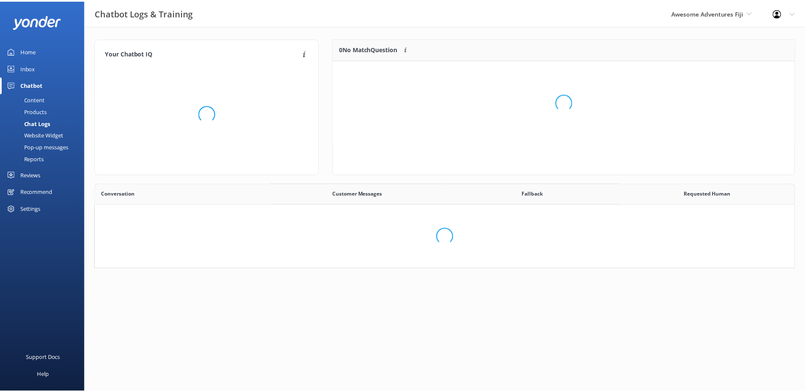
scroll to position [291, 692]
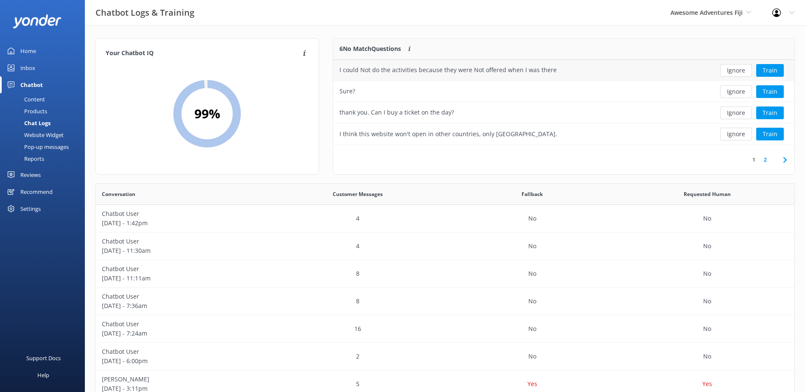
click at [733, 77] on div "Ignore Train" at bounding box center [747, 70] width 94 height 21
click at [736, 73] on button "Ignore" at bounding box center [736, 70] width 32 height 13
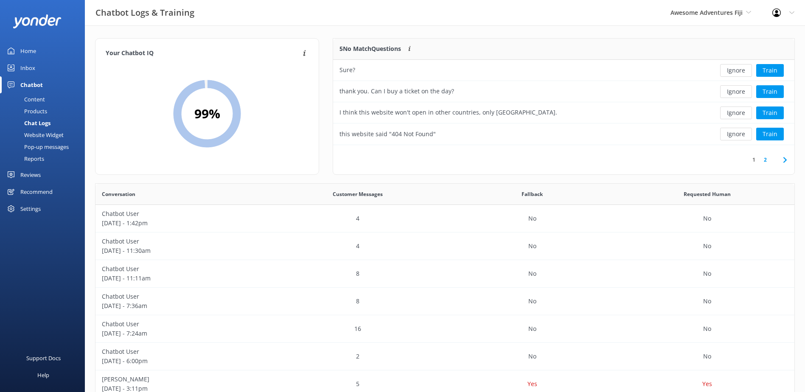
click at [736, 73] on button "Ignore" at bounding box center [736, 70] width 32 height 13
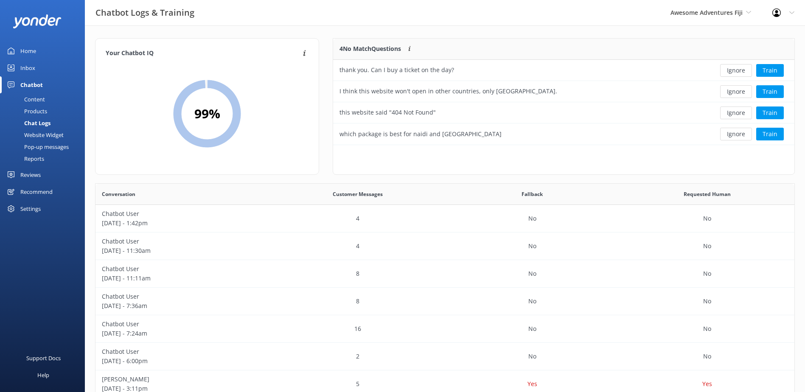
click at [736, 73] on button "Ignore" at bounding box center [736, 70] width 32 height 13
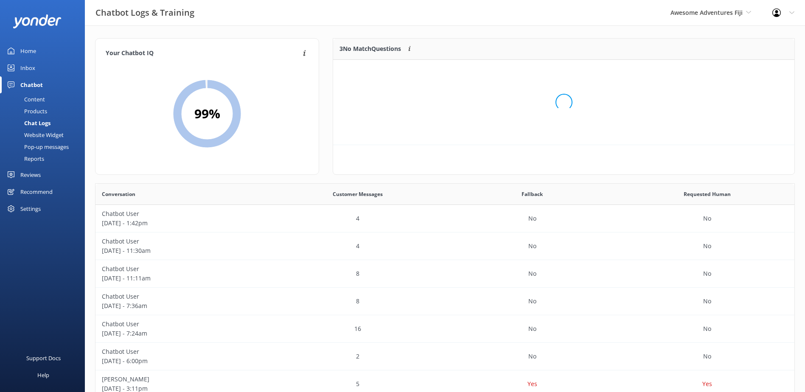
scroll to position [79, 454]
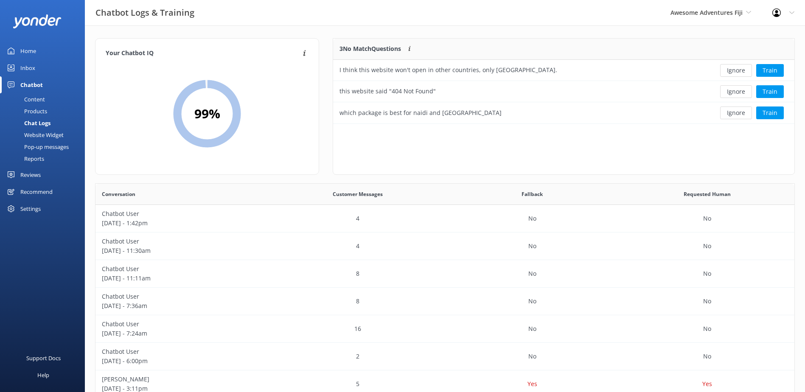
click at [736, 73] on button "Ignore" at bounding box center [736, 70] width 32 height 13
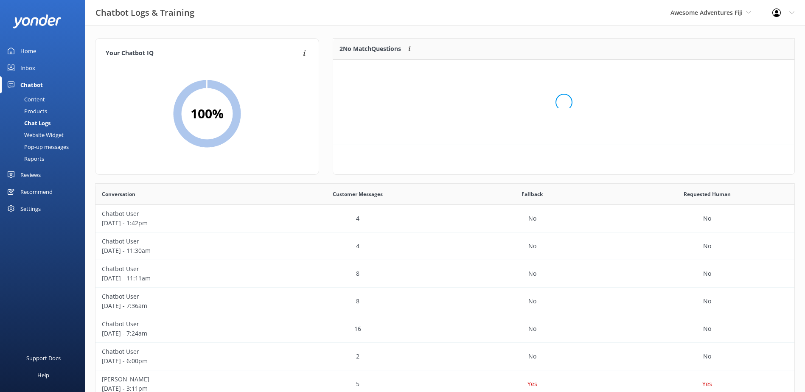
scroll to position [58, 454]
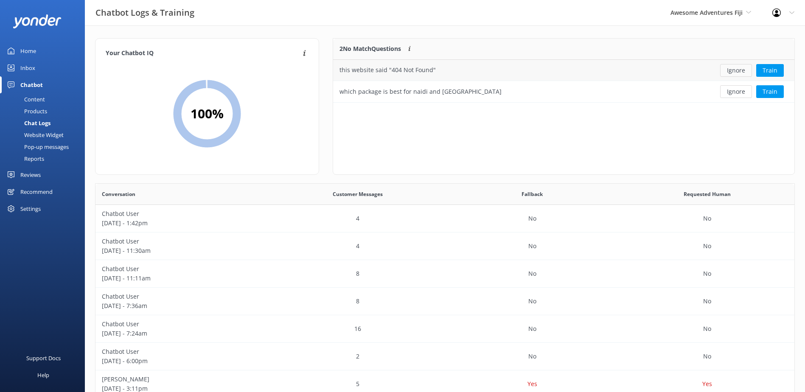
click at [736, 72] on button "Ignore" at bounding box center [736, 70] width 32 height 13
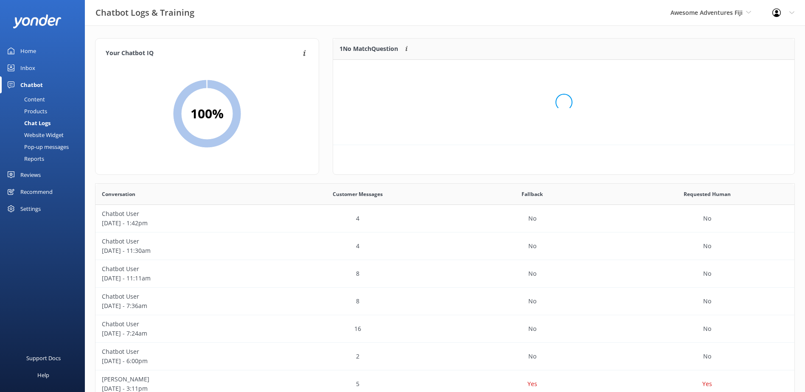
scroll to position [36, 454]
click at [736, 72] on button "Ignore" at bounding box center [736, 70] width 32 height 13
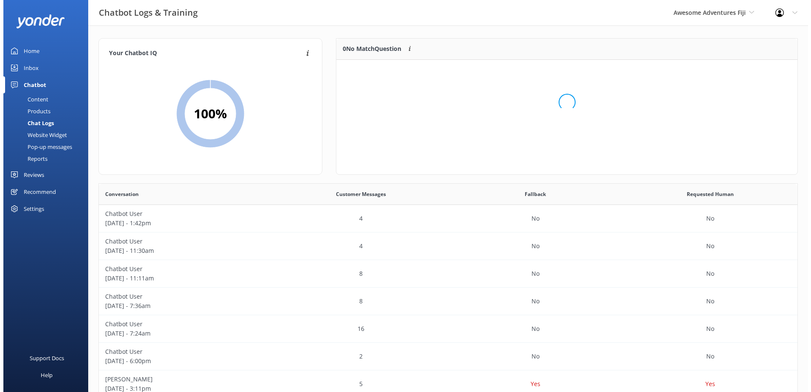
scroll to position [100, 454]
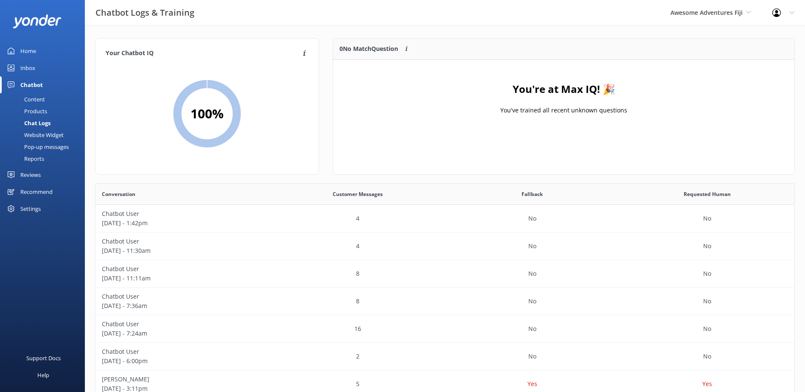
click at [29, 64] on div "Inbox" at bounding box center [27, 67] width 15 height 17
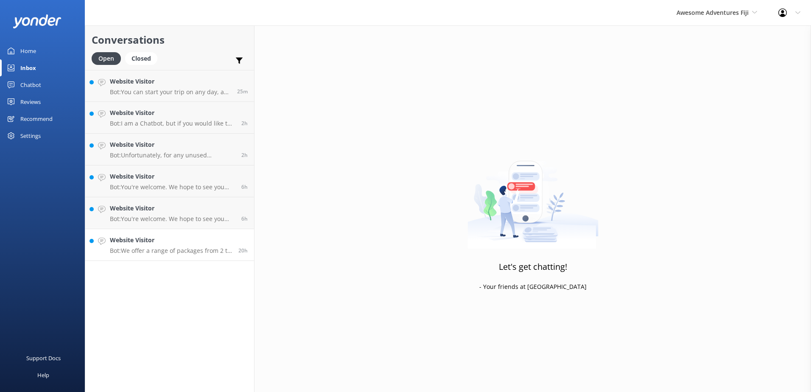
click at [220, 235] on link "Website Visitor Bot: We offer a range of packages from 2 to 12 days, including …" at bounding box center [169, 245] width 169 height 32
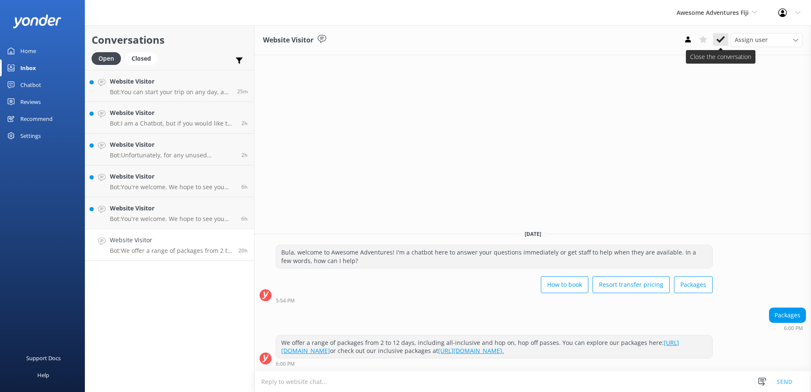
click at [719, 39] on icon at bounding box center [720, 39] width 8 height 8
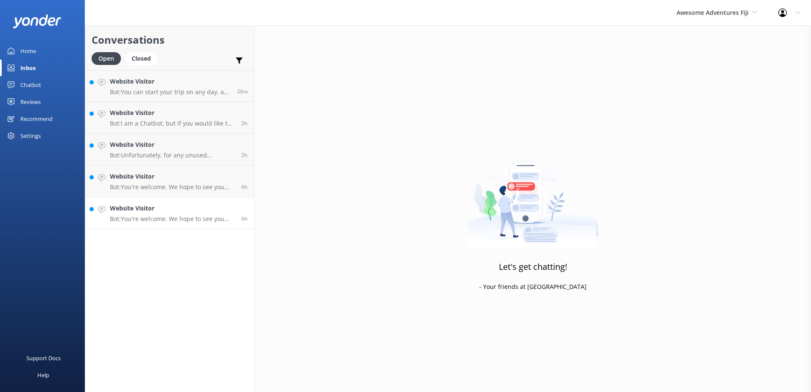
drag, startPoint x: 182, startPoint y: 212, endPoint x: 194, endPoint y: 214, distance: 11.6
click at [182, 212] on h4 "Website Visitor" at bounding box center [172, 208] width 125 height 9
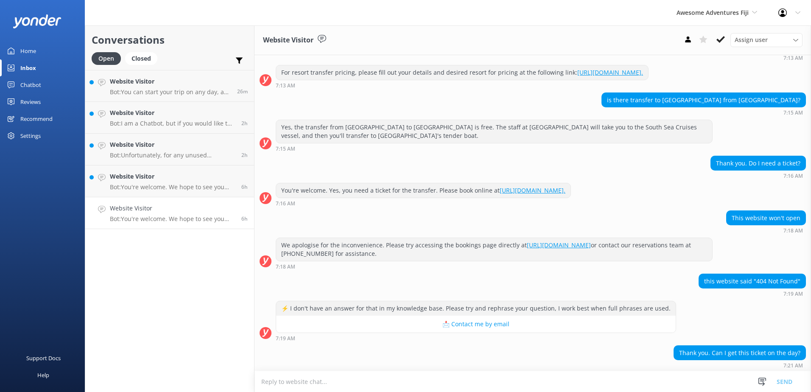
scroll to position [289, 0]
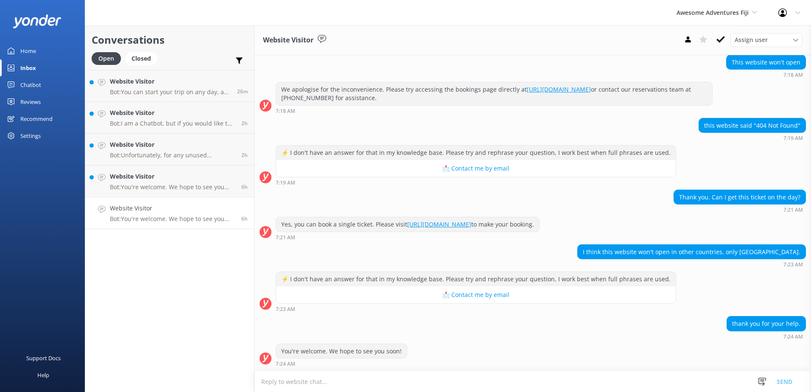
click at [352, 384] on textarea at bounding box center [532, 381] width 556 height 21
paste textarea "Bula, Thanks so much for your patience. For more information or if you'd like t…"
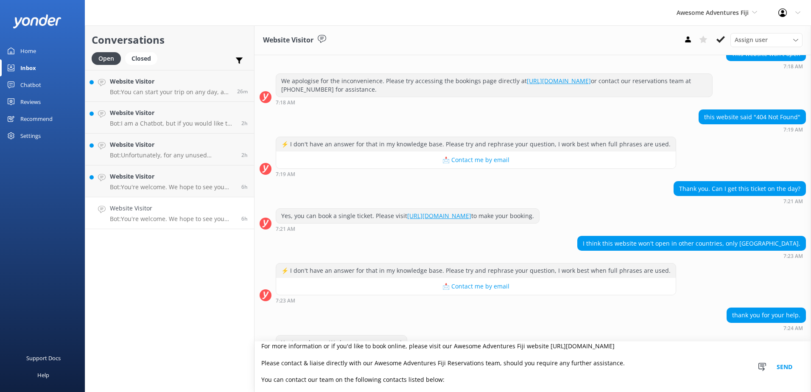
scroll to position [0, 0]
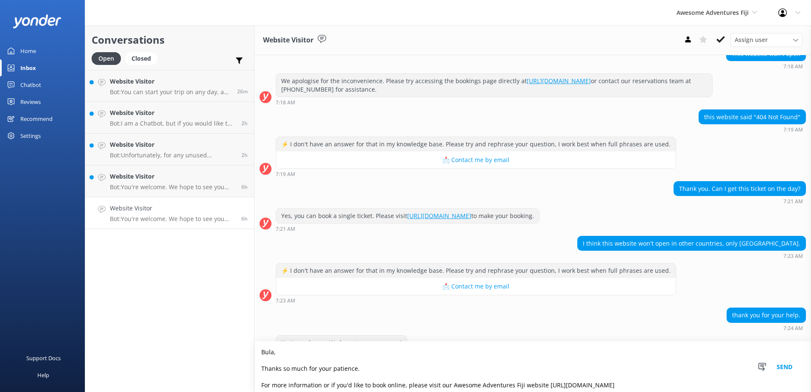
type textarea "Bula, Thanks so much for your patience. For more information or if you'd like t…"
click at [791, 366] on button "Send" at bounding box center [784, 366] width 32 height 50
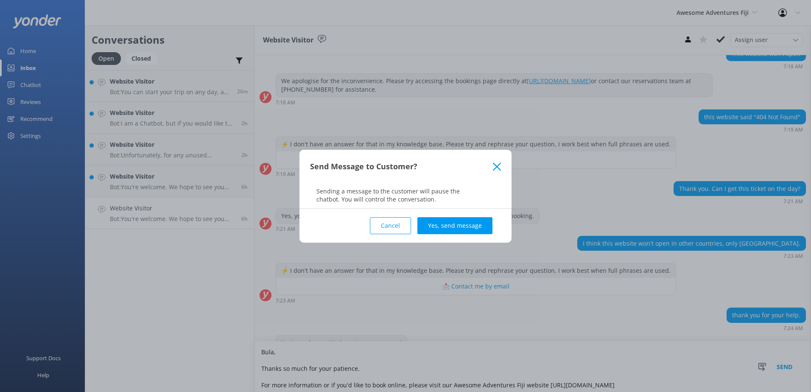
drag, startPoint x: 442, startPoint y: 230, endPoint x: 446, endPoint y: 230, distance: 4.7
click at [444, 230] on button "Yes, send message" at bounding box center [454, 225] width 75 height 17
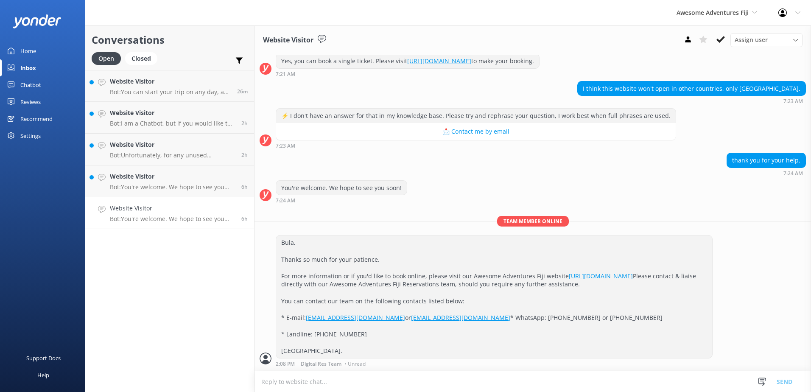
scroll to position [477, 0]
click at [722, 34] on button at bounding box center [720, 39] width 15 height 13
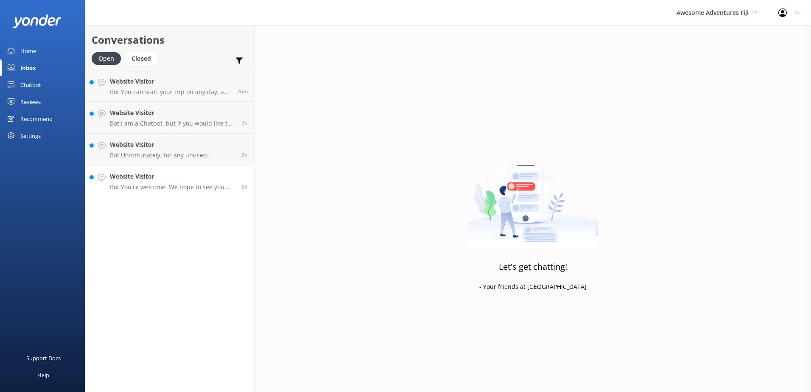
click at [209, 181] on h4 "Website Visitor" at bounding box center [172, 176] width 125 height 9
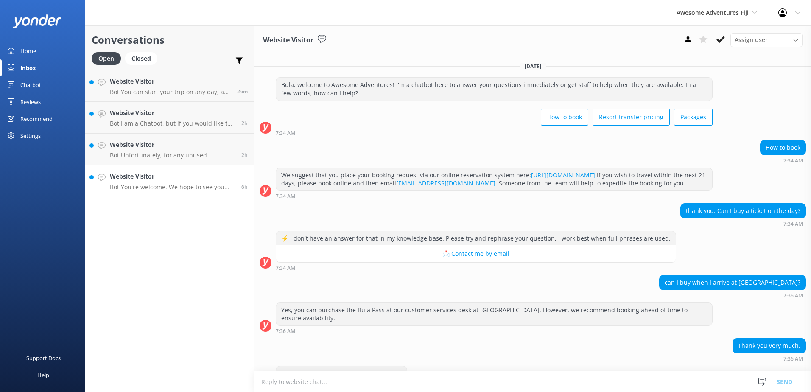
scroll to position [22, 0]
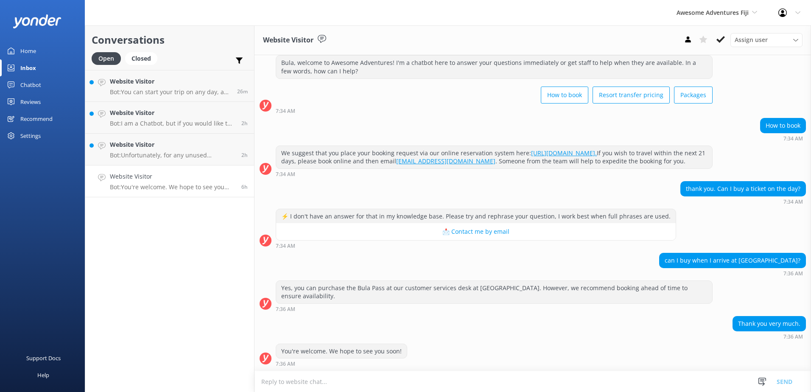
click at [718, 43] on icon at bounding box center [720, 39] width 8 height 8
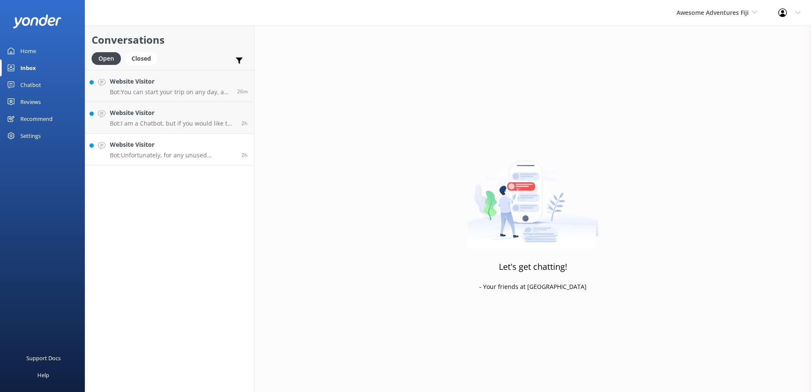
click at [236, 146] on div "2h" at bounding box center [241, 149] width 13 height 19
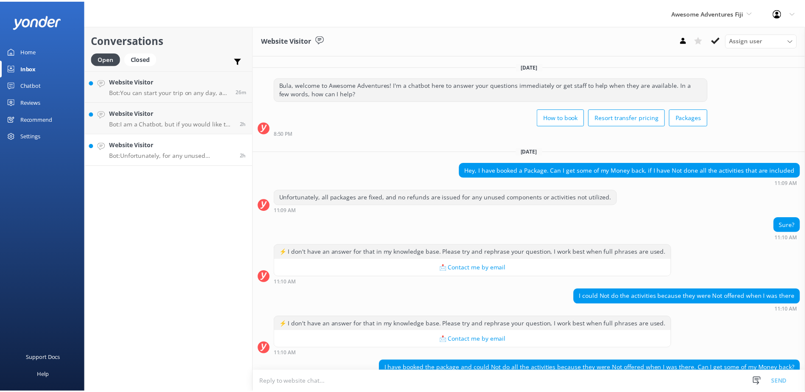
scroll to position [53, 0]
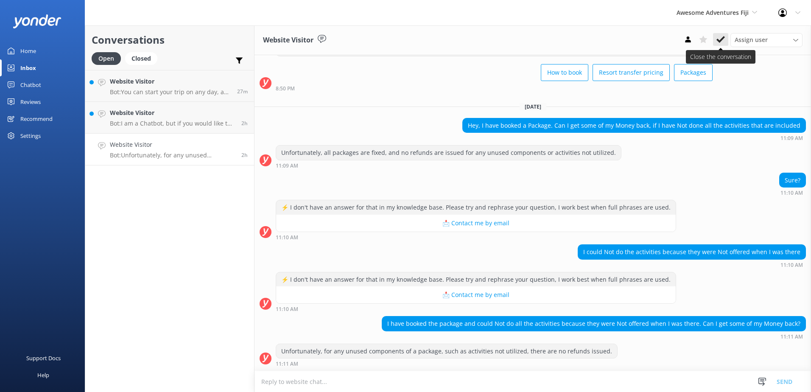
click at [721, 42] on icon at bounding box center [720, 39] width 8 height 8
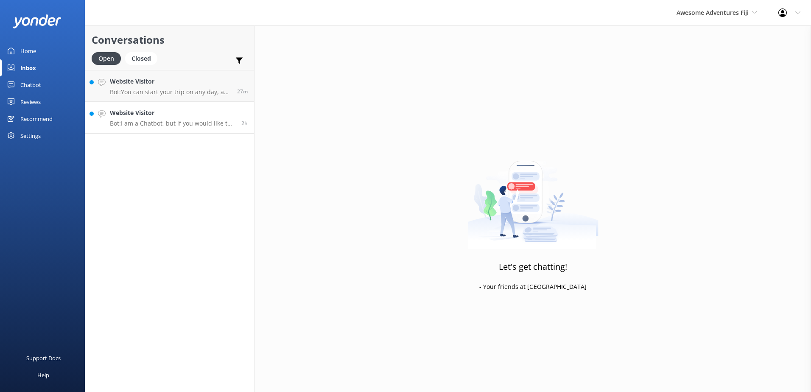
drag, startPoint x: 243, startPoint y: 117, endPoint x: 251, endPoint y: 120, distance: 7.8
click at [243, 117] on div "2h" at bounding box center [241, 117] width 13 height 19
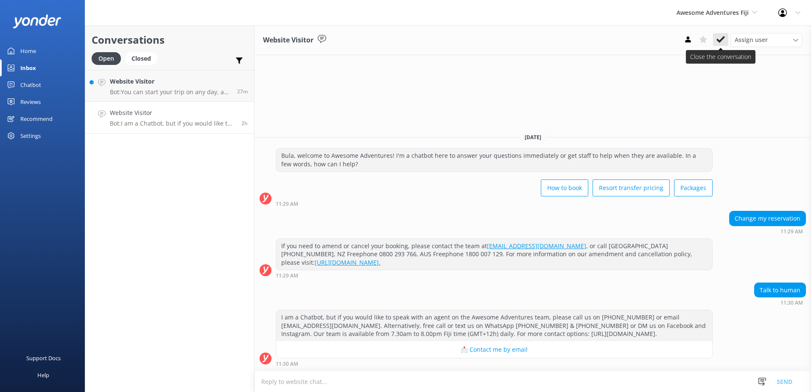
click at [719, 40] on icon at bounding box center [720, 39] width 8 height 8
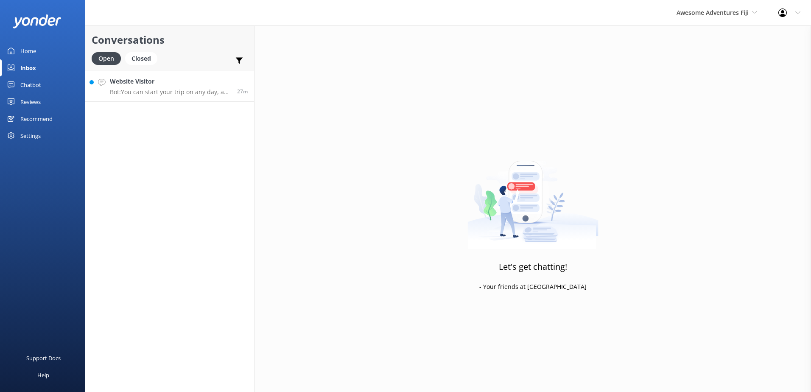
click at [245, 74] on link "Website Visitor Bot: You can start your trip on any day, as the Yasawa Flyer de…" at bounding box center [169, 86] width 169 height 32
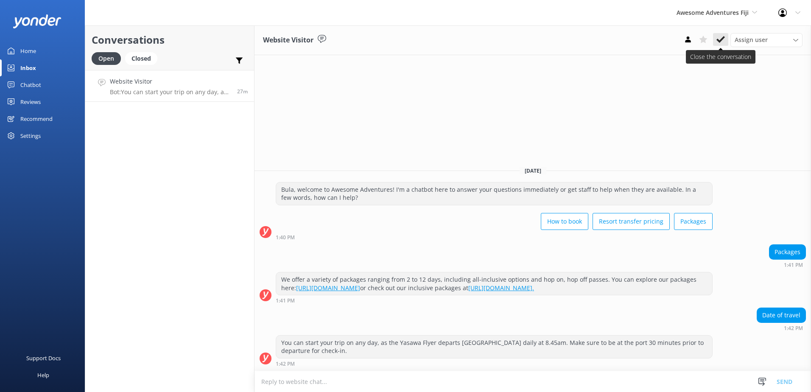
click at [721, 40] on use at bounding box center [720, 39] width 8 height 7
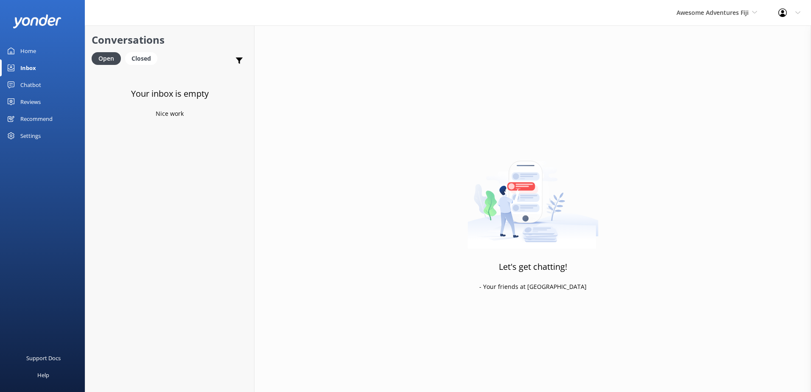
click at [35, 83] on div "Chatbot" at bounding box center [30, 84] width 21 height 17
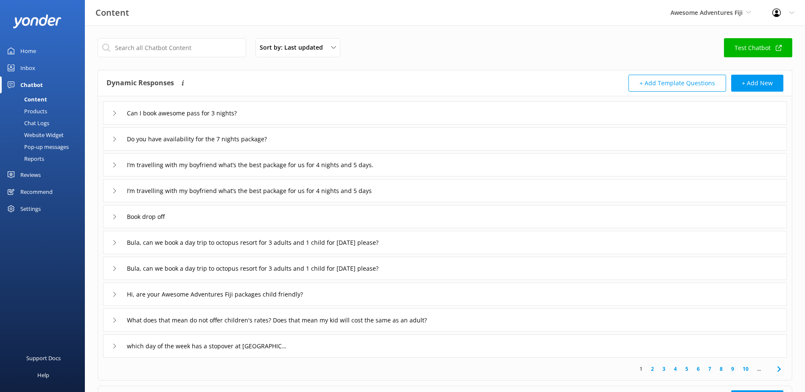
click at [47, 123] on div "Chat Logs" at bounding box center [27, 123] width 44 height 12
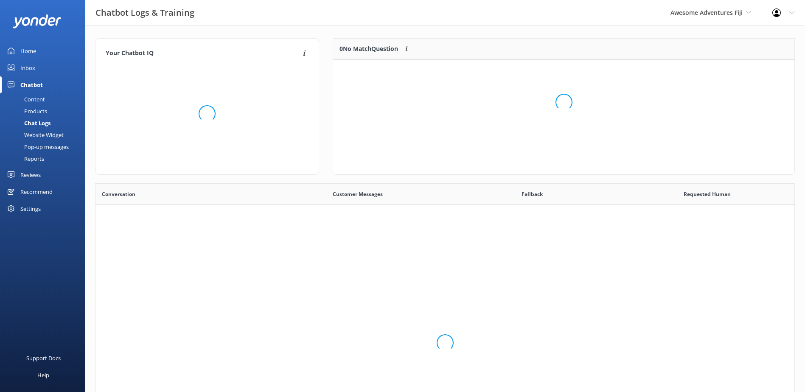
scroll to position [291, 692]
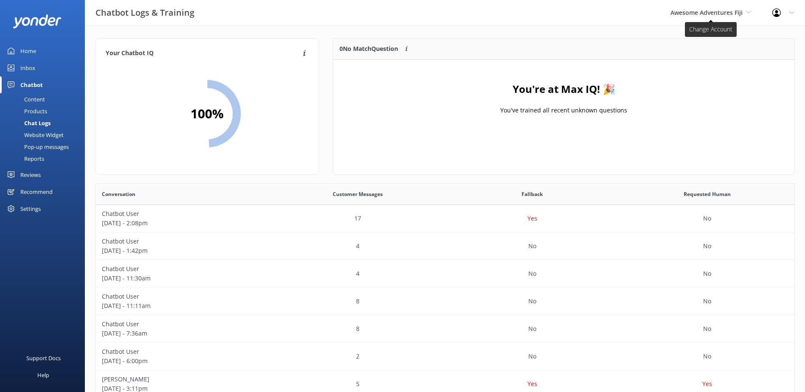
click at [715, 11] on span "Awesome Adventures Fiji" at bounding box center [706, 12] width 72 height 8
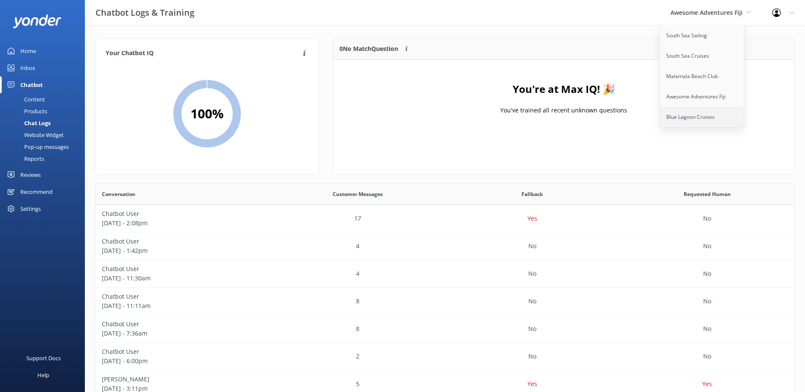
click at [708, 109] on link "Blue Lagoon Cruises" at bounding box center [702, 117] width 85 height 20
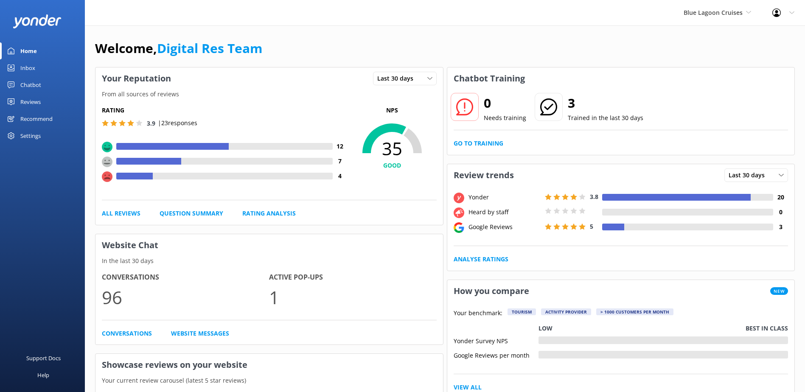
click at [33, 66] on div "Inbox" at bounding box center [27, 67] width 15 height 17
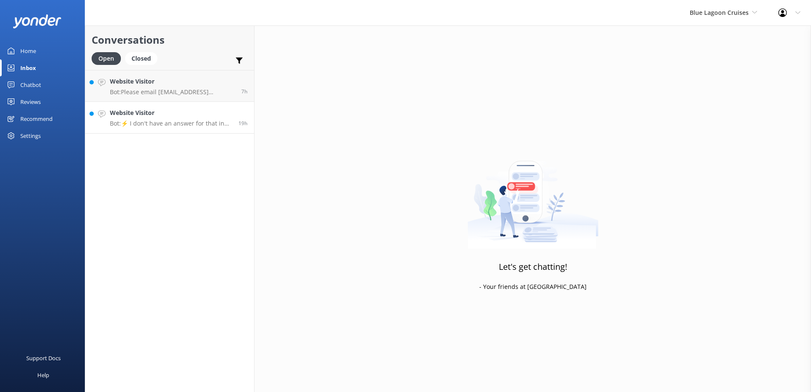
click at [198, 120] on p "Bot: ⚡ I don't have an answer for that in my knowledge base. Please try and rep…" at bounding box center [171, 124] width 122 height 8
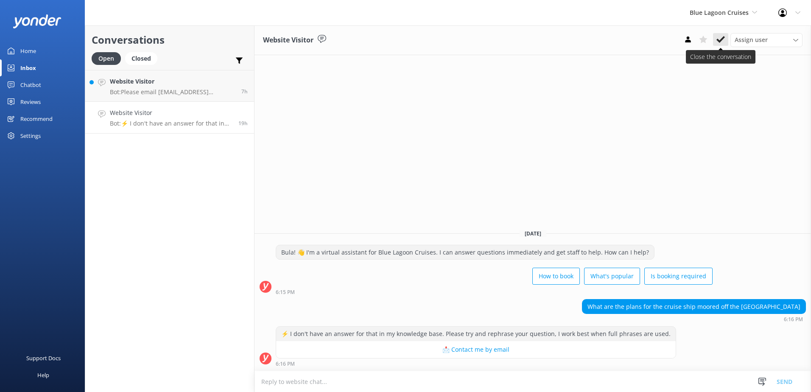
click at [724, 39] on icon at bounding box center [720, 39] width 8 height 8
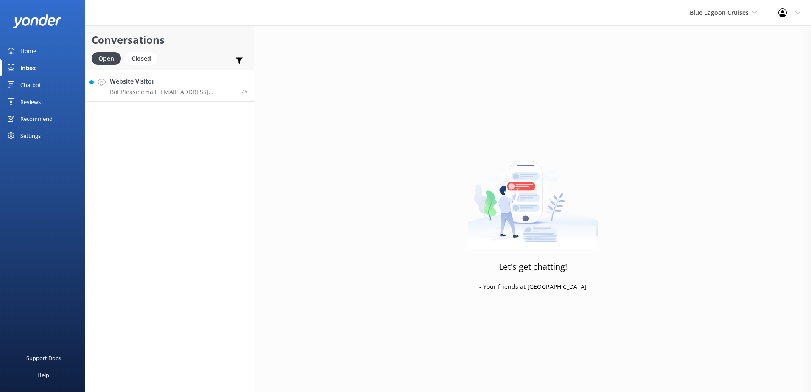
click at [231, 83] on h4 "Website Visitor" at bounding box center [172, 81] width 125 height 9
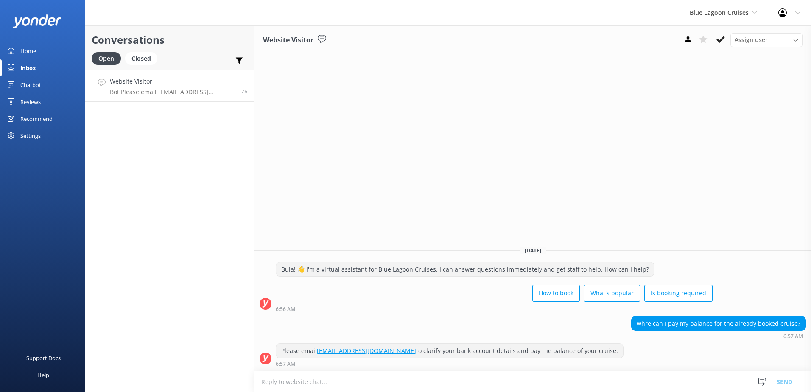
click at [304, 386] on textarea at bounding box center [532, 381] width 556 height 21
paste textarea "Please contact & liaise directly with our Blue Lagoon Cruises Reservations team…"
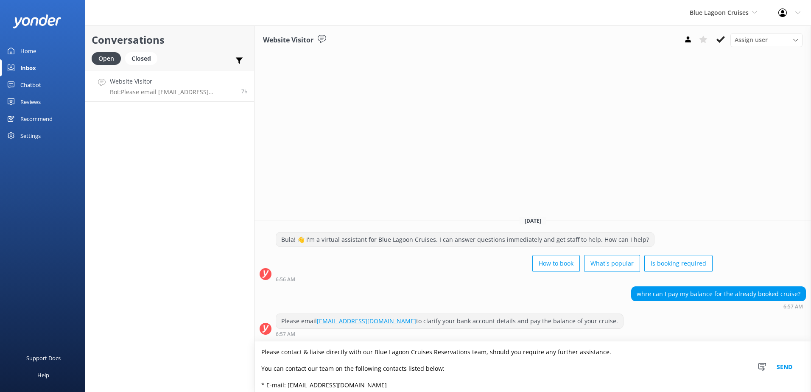
type textarea "Please contact & liaise directly with our Blue Lagoon Cruises Reservations team…"
click at [780, 366] on button "Send" at bounding box center [784, 366] width 32 height 50
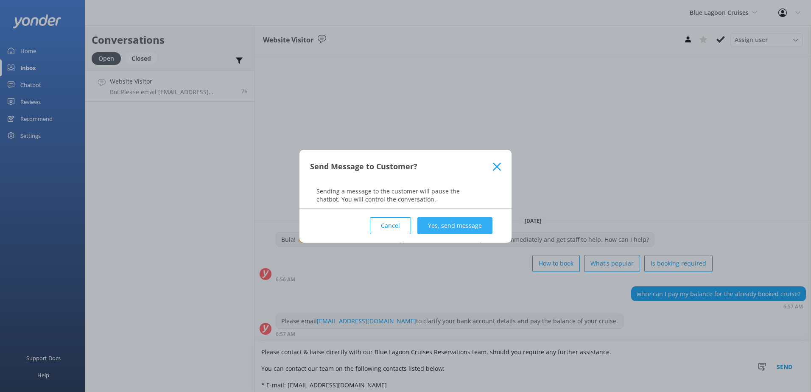
click at [473, 227] on button "Yes, send message" at bounding box center [454, 225] width 75 height 17
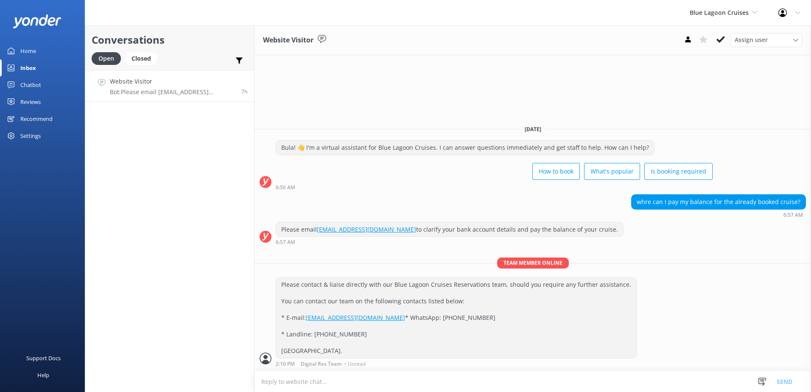
click at [720, 36] on icon at bounding box center [720, 39] width 8 height 8
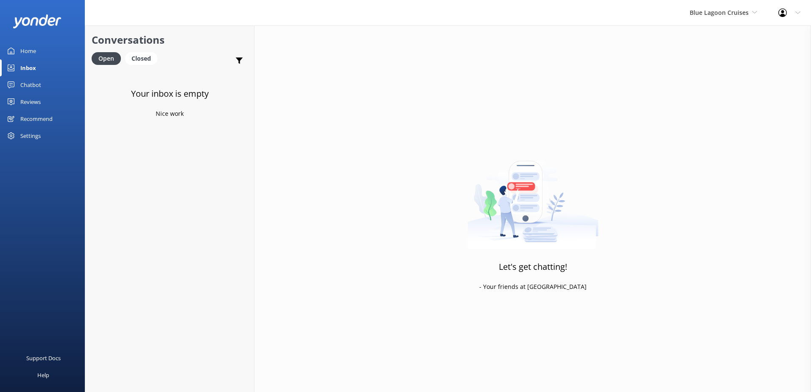
click at [33, 83] on div "Chatbot" at bounding box center [30, 84] width 21 height 17
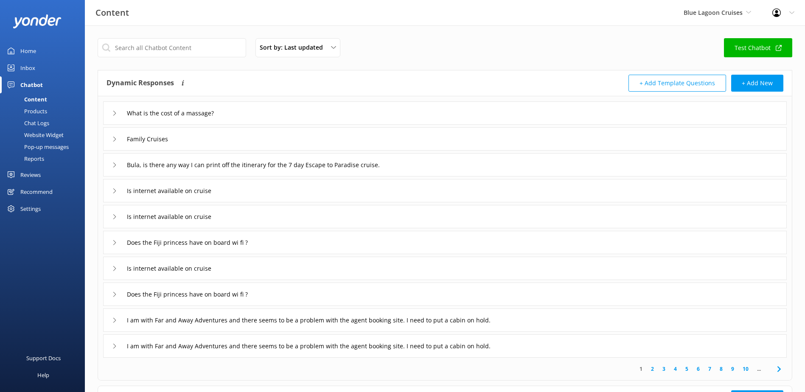
click at [39, 122] on div "Chat Logs" at bounding box center [27, 123] width 44 height 12
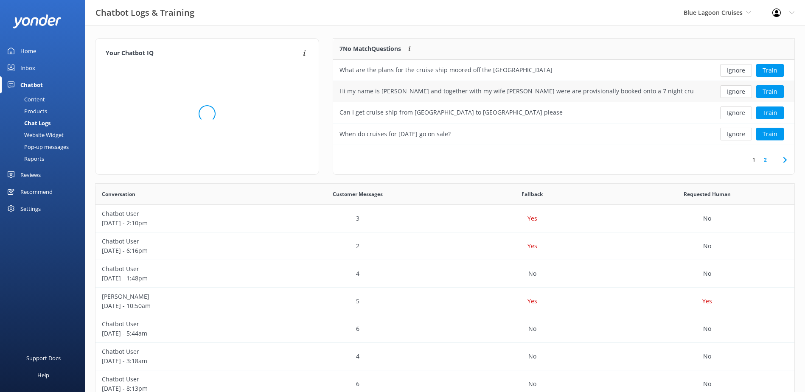
scroll to position [291, 692]
click at [734, 67] on button "Ignore" at bounding box center [736, 70] width 32 height 13
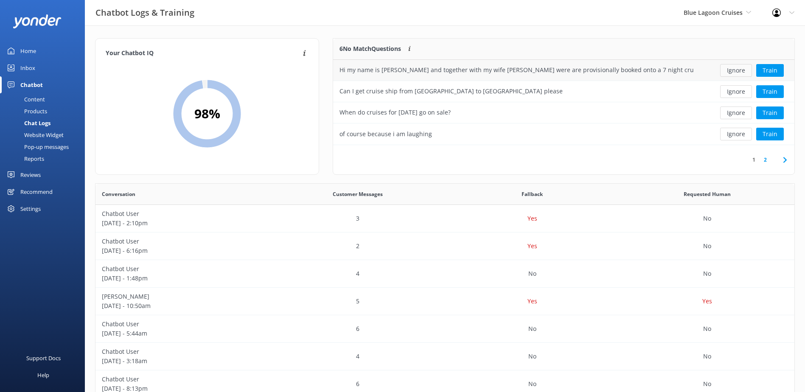
click at [736, 67] on button "Ignore" at bounding box center [736, 70] width 32 height 13
click at [737, 69] on button "Ignore" at bounding box center [736, 70] width 32 height 13
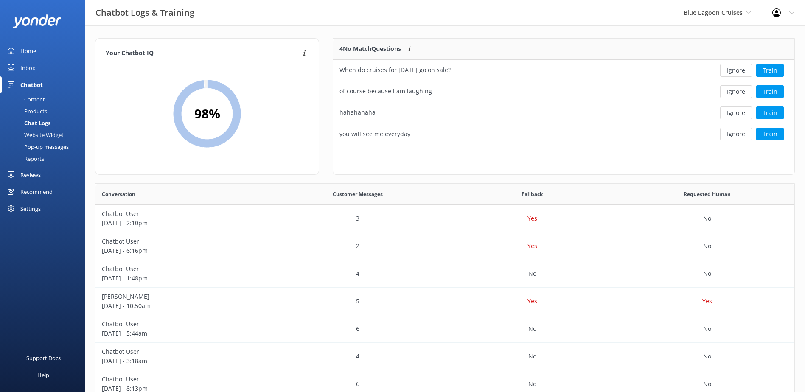
click at [737, 69] on button "Ignore" at bounding box center [736, 70] width 32 height 13
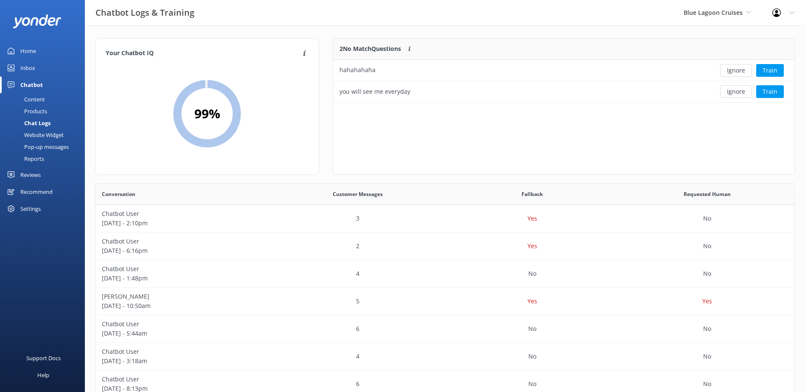
scroll to position [58, 454]
click at [384, 71] on div "hahahahaha" at bounding box center [516, 70] width 367 height 21
click at [736, 69] on button "Ignore" at bounding box center [736, 70] width 32 height 13
drag, startPoint x: 736, startPoint y: 70, endPoint x: 731, endPoint y: 76, distance: 7.5
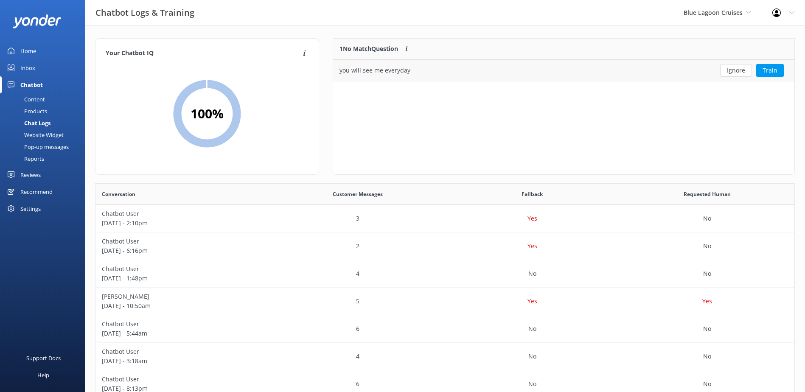
click at [736, 70] on button "Ignore" at bounding box center [736, 70] width 32 height 13
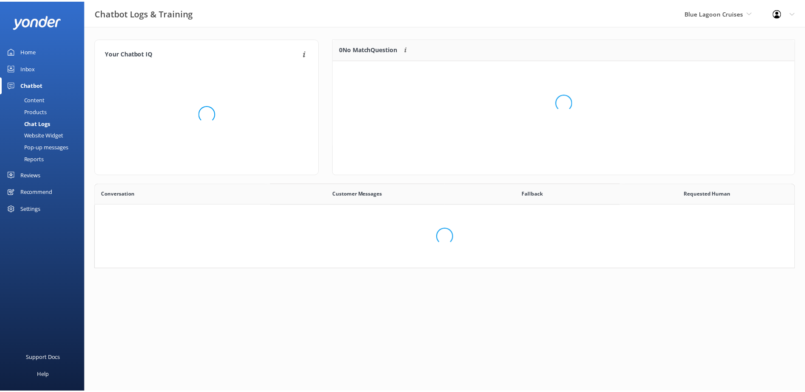
scroll to position [291, 692]
